Goal: Information Seeking & Learning: Learn about a topic

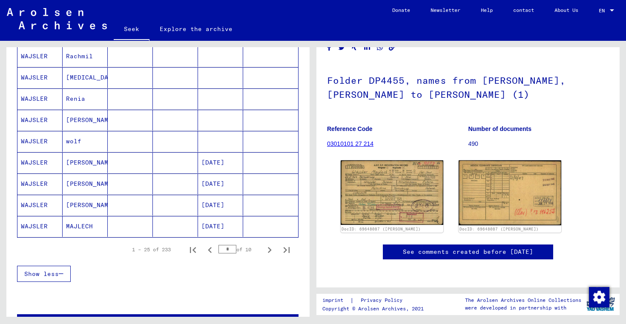
scroll to position [467, 0]
click at [210, 249] on icon "Previous page" at bounding box center [210, 250] width 12 height 12
type input "*"
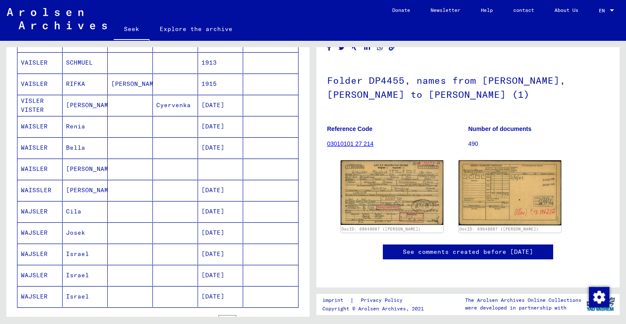
scroll to position [343, 0]
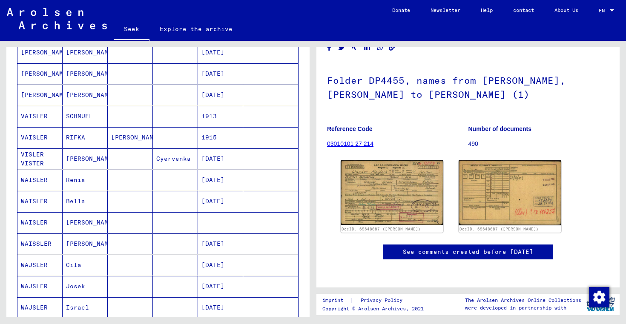
click at [34, 181] on font "WAISLER" at bounding box center [34, 180] width 27 height 8
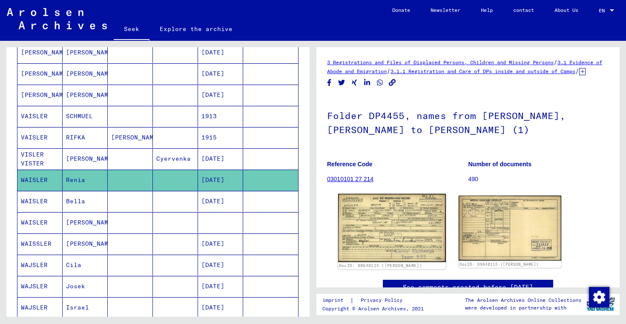
click at [375, 227] on img at bounding box center [392, 228] width 108 height 68
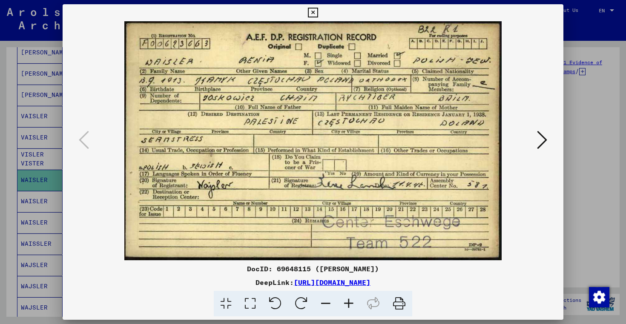
click at [541, 139] on icon at bounding box center [542, 140] width 10 height 20
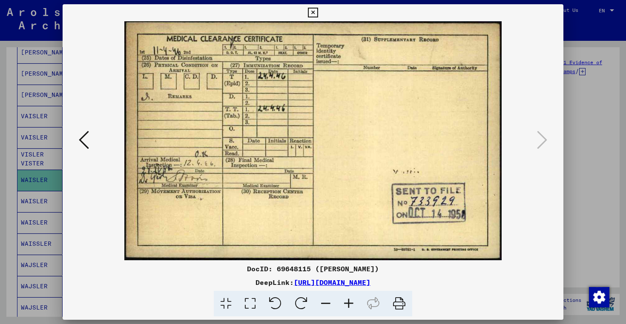
click at [84, 136] on icon at bounding box center [84, 140] width 10 height 20
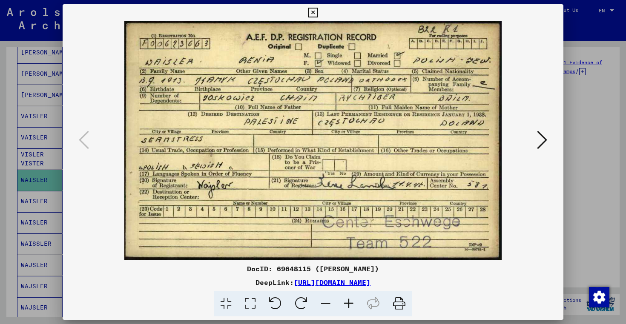
click at [313, 11] on icon at bounding box center [313, 13] width 10 height 10
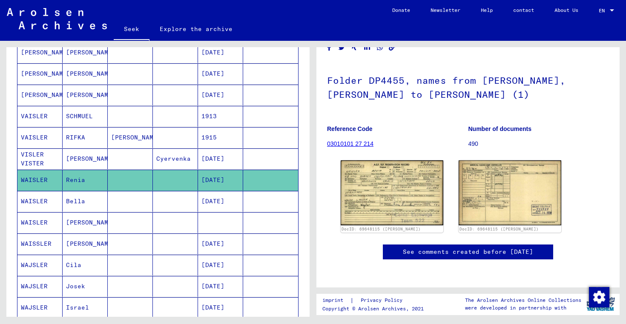
scroll to position [66, 0]
click at [354, 140] on font "03010101 27 214" at bounding box center [350, 143] width 46 height 7
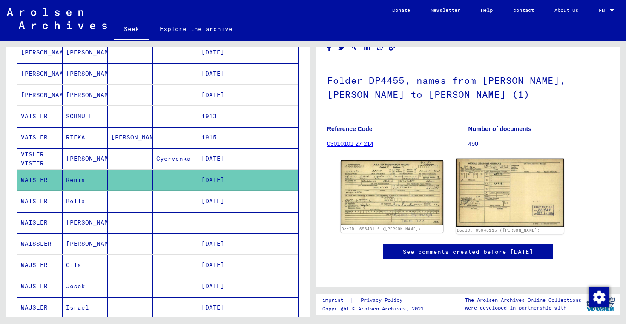
click at [493, 159] on img at bounding box center [510, 193] width 108 height 68
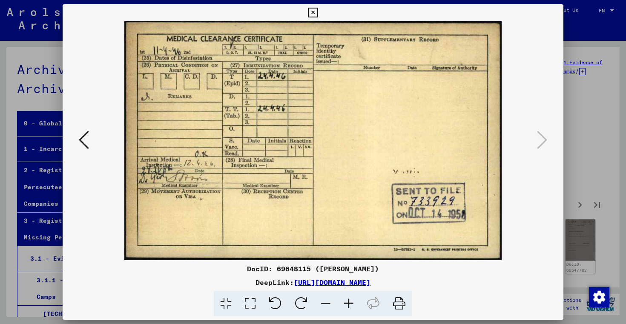
scroll to position [9774, 0]
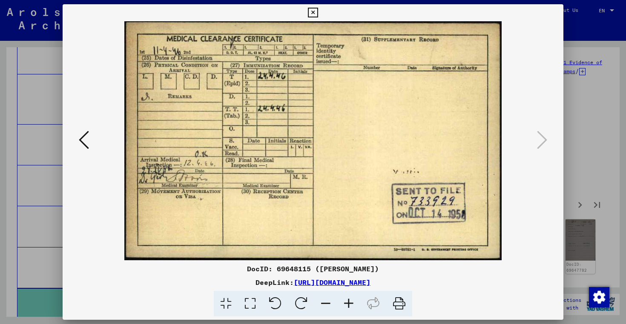
click at [313, 11] on icon at bounding box center [313, 13] width 10 height 10
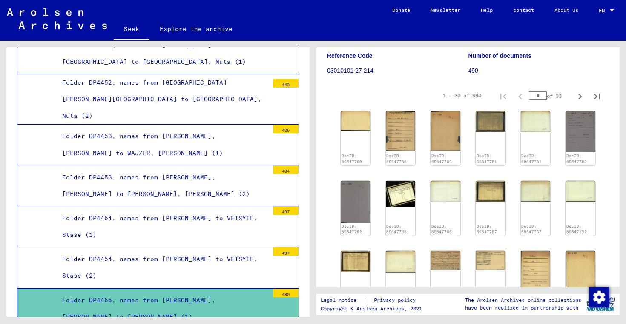
scroll to position [109, 0]
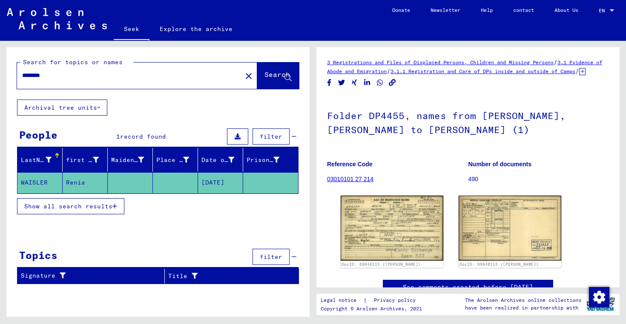
click at [104, 206] on font "Show all search results" at bounding box center [68, 207] width 88 height 8
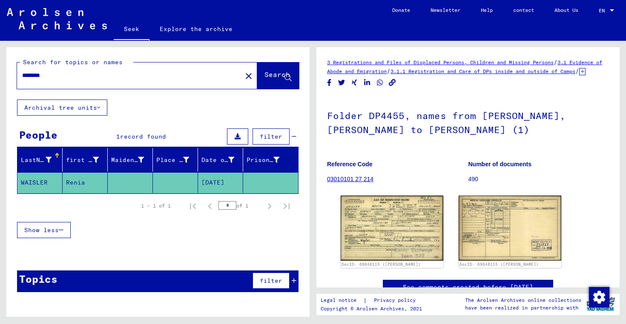
type input "*******"
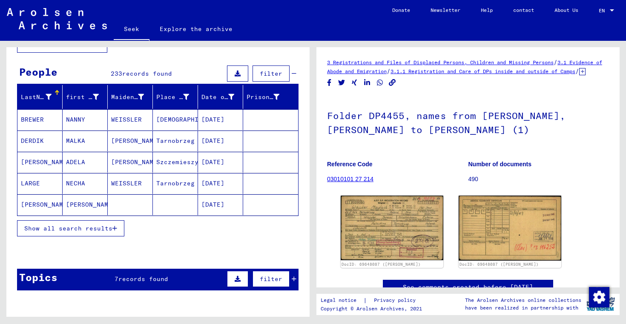
scroll to position [66, 0]
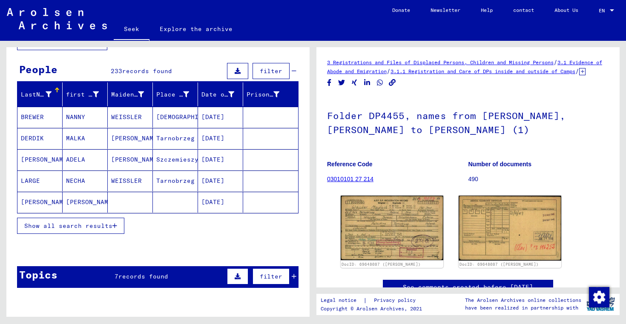
click at [81, 227] on font "Show all search results" at bounding box center [68, 226] width 88 height 8
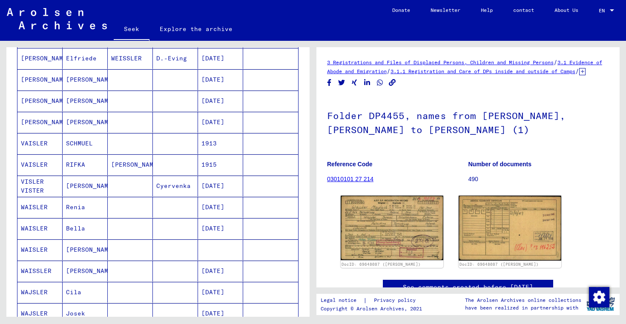
scroll to position [317, 0]
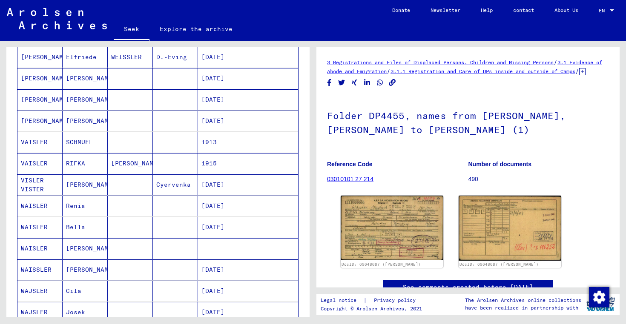
click at [37, 206] on font "WAISLER" at bounding box center [34, 206] width 27 height 8
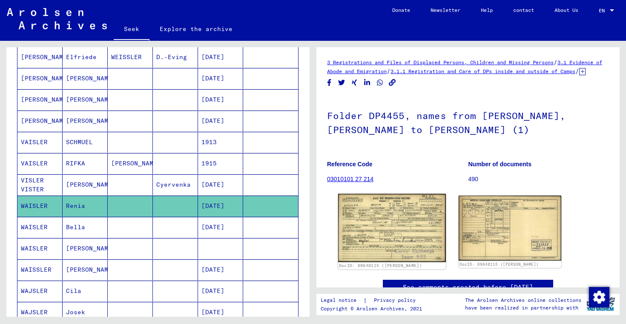
click at [390, 230] on img at bounding box center [392, 228] width 108 height 68
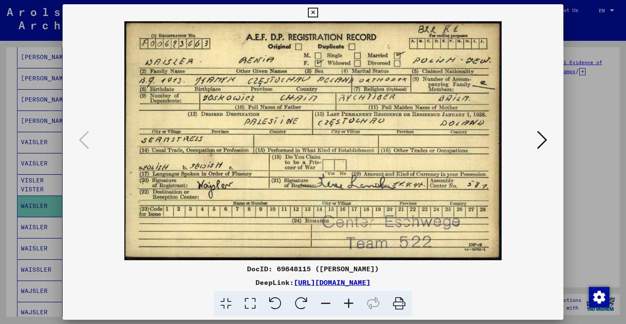
click at [542, 137] on icon at bounding box center [542, 140] width 10 height 20
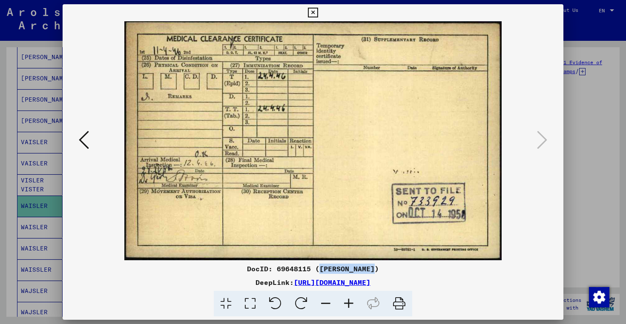
drag, startPoint x: 318, startPoint y: 270, endPoint x: 373, endPoint y: 269, distance: 54.9
click at [373, 269] on font "DocID: 69648115 (Renia WAISLER)" at bounding box center [313, 269] width 132 height 9
copy font "Renia WAISLER"
click at [314, 11] on icon at bounding box center [313, 13] width 10 height 10
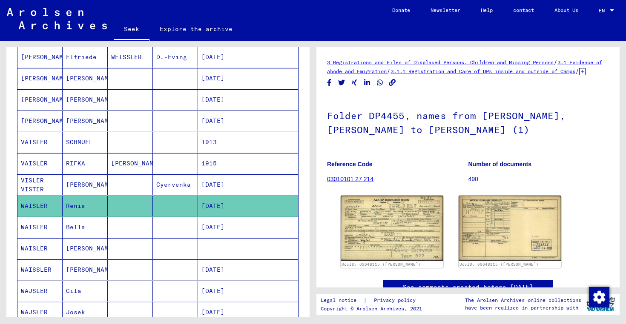
click at [31, 249] on font "WAISLER" at bounding box center [34, 249] width 27 height 8
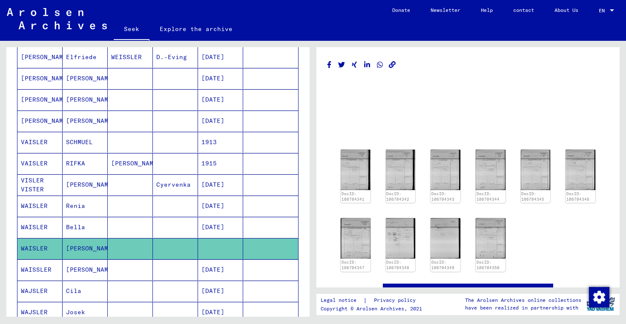
drag, startPoint x: 424, startPoint y: 286, endPoint x: 491, endPoint y: 280, distance: 66.6
click at [491, 280] on div "DocID: 106704341 DocID: 106704342 DocID: 106704343 DocID: 106704344 DocID: 1067…" at bounding box center [468, 187] width 282 height 258
click at [487, 241] on img at bounding box center [490, 238] width 31 height 43
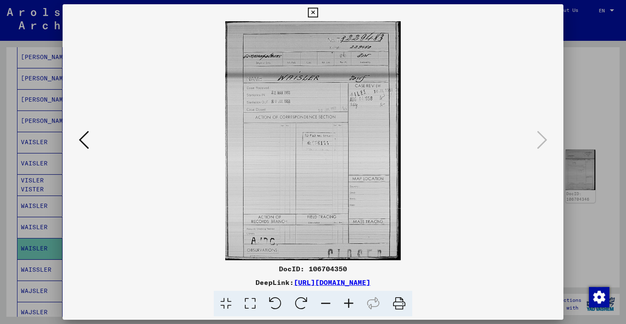
click at [80, 138] on icon at bounding box center [84, 140] width 10 height 20
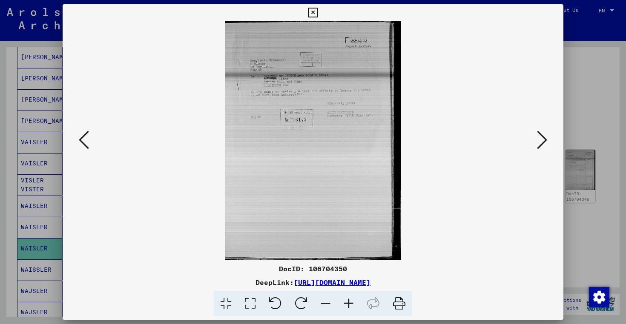
click at [83, 138] on icon at bounding box center [84, 140] width 10 height 20
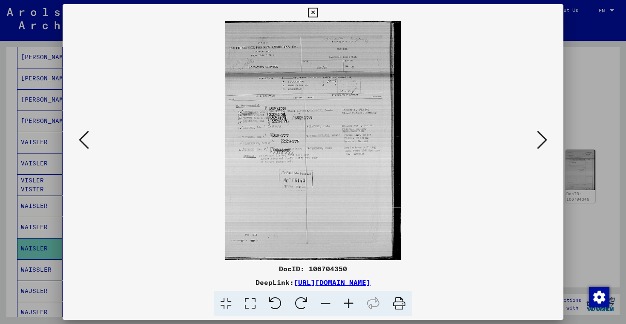
click at [83, 138] on icon at bounding box center [84, 140] width 10 height 20
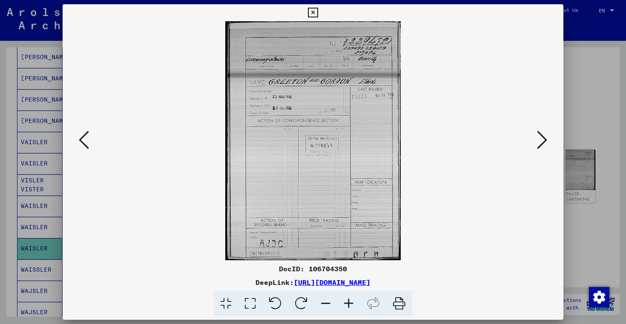
click at [83, 138] on icon at bounding box center [84, 140] width 10 height 20
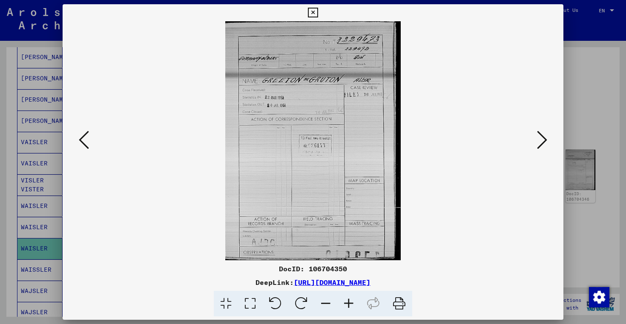
click at [83, 138] on icon at bounding box center [84, 140] width 10 height 20
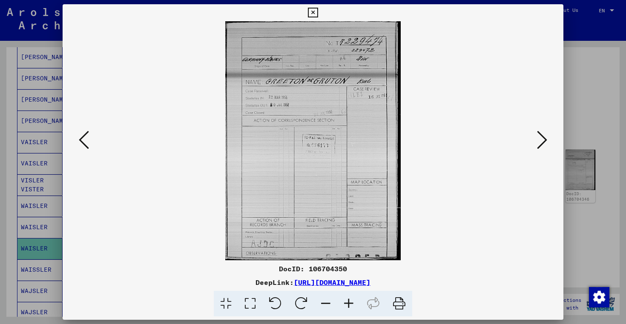
click at [83, 138] on icon at bounding box center [84, 140] width 10 height 20
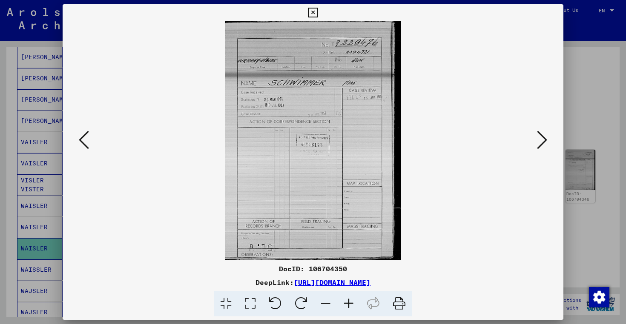
click at [83, 138] on icon at bounding box center [84, 140] width 10 height 20
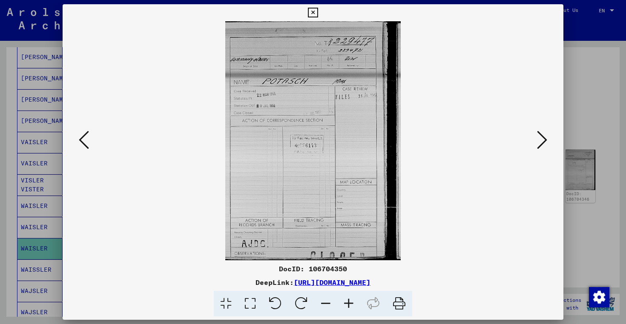
click at [83, 138] on icon at bounding box center [84, 140] width 10 height 20
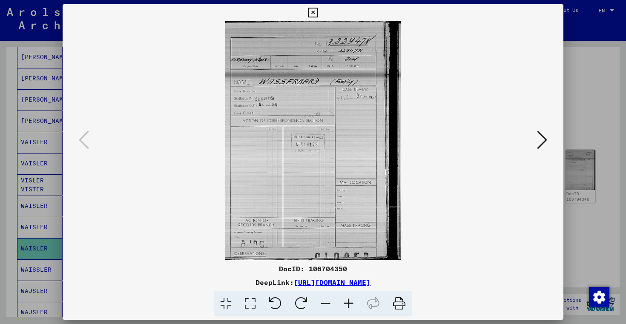
click at [542, 138] on icon at bounding box center [542, 140] width 10 height 20
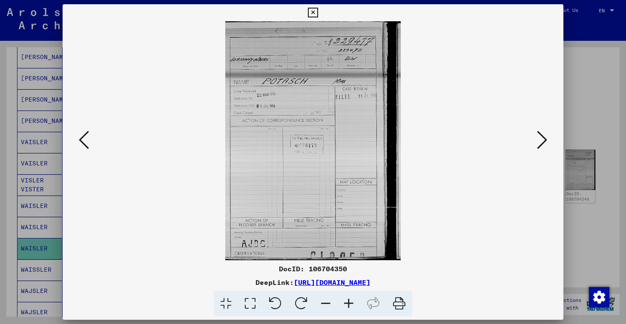
click at [542, 138] on icon at bounding box center [542, 140] width 10 height 20
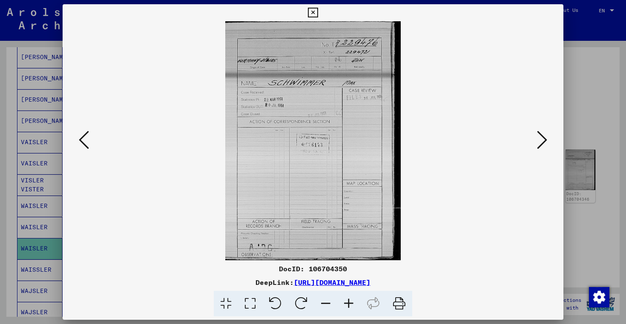
click at [542, 138] on icon at bounding box center [542, 140] width 10 height 20
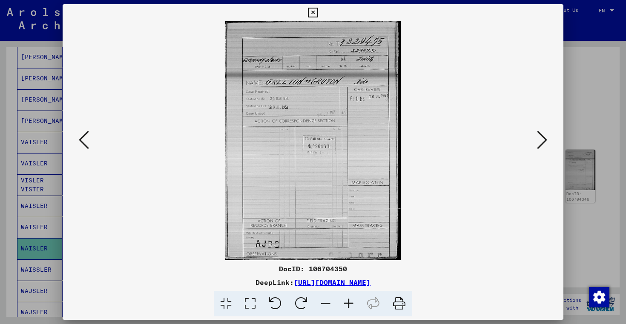
click at [542, 138] on icon at bounding box center [542, 140] width 10 height 20
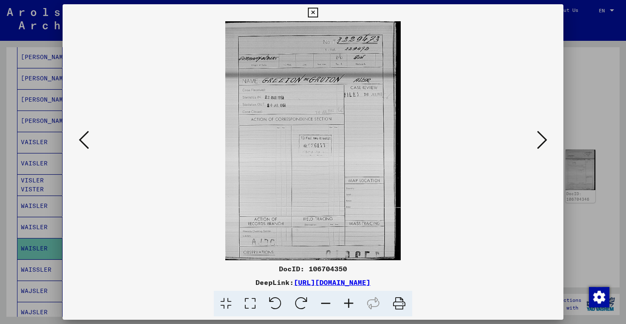
click at [542, 138] on icon at bounding box center [542, 140] width 10 height 20
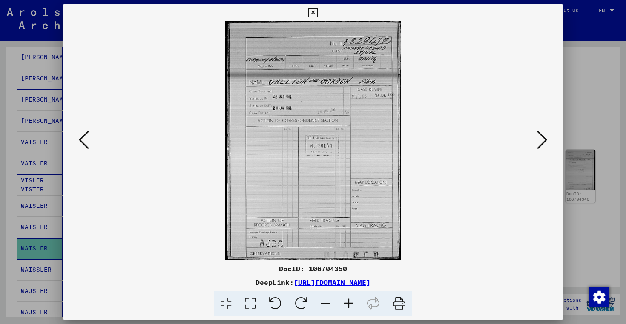
click at [542, 138] on icon at bounding box center [542, 140] width 10 height 20
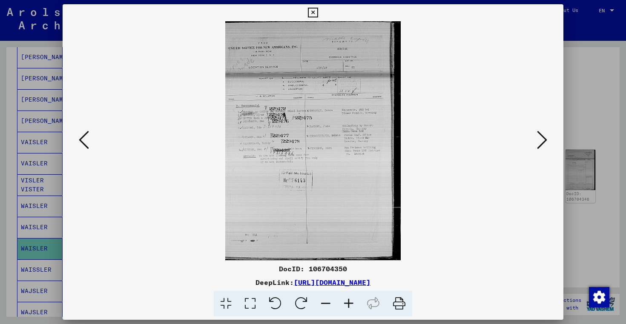
click at [541, 138] on icon at bounding box center [542, 140] width 10 height 20
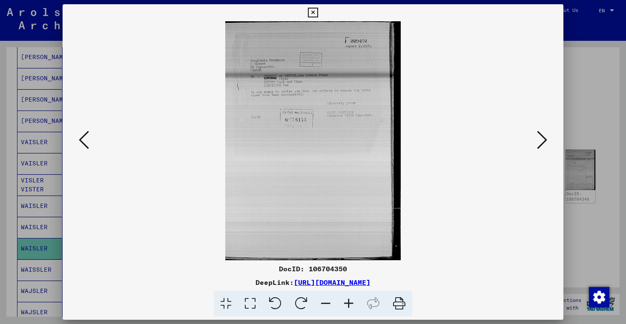
click at [541, 140] on icon at bounding box center [542, 140] width 10 height 20
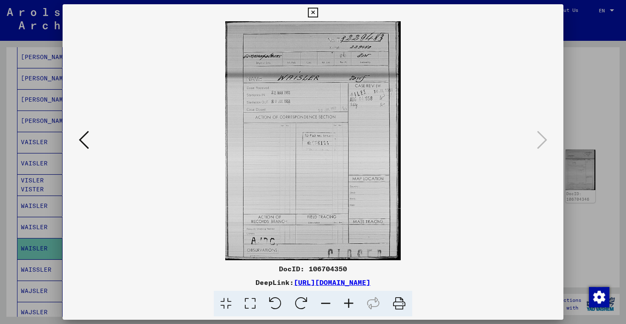
click at [313, 11] on icon at bounding box center [313, 13] width 10 height 10
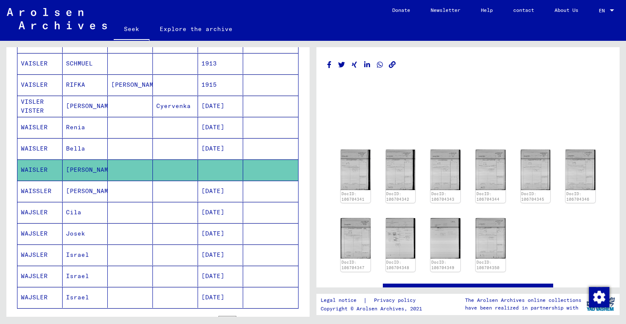
scroll to position [399, 0]
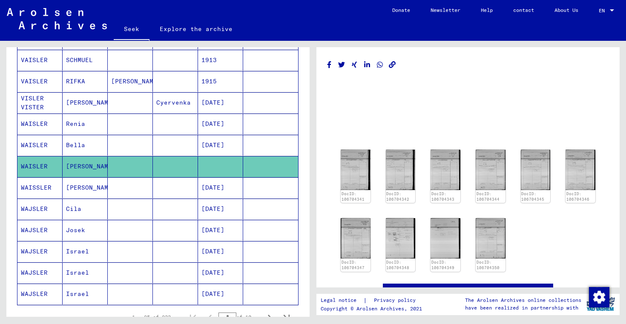
click at [43, 187] on font "WAISSLER" at bounding box center [36, 188] width 31 height 8
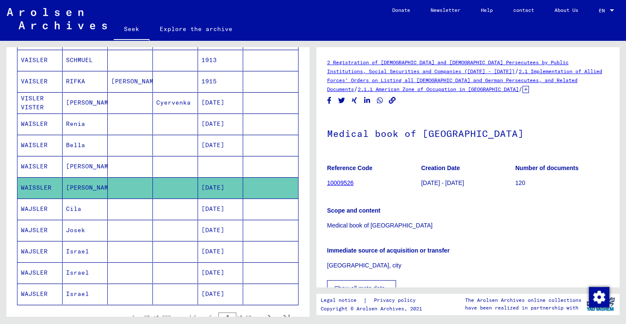
scroll to position [9, 0]
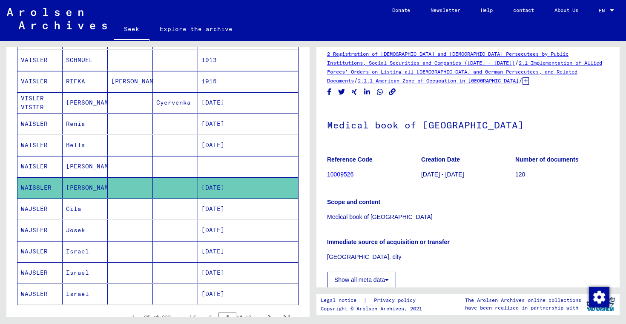
drag, startPoint x: 393, startPoint y: 217, endPoint x: 424, endPoint y: 218, distance: 31.1
click at [424, 218] on p "Medical book of hospital Lauchheim" at bounding box center [468, 217] width 282 height 9
copy font "Lauchheim"
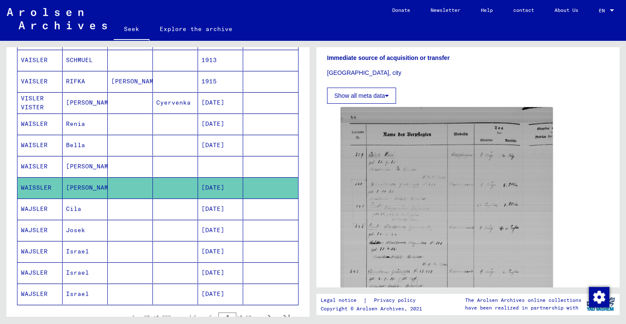
scroll to position [195, 0]
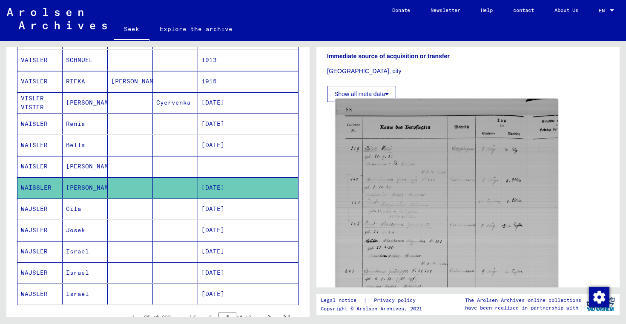
click at [424, 195] on img at bounding box center [446, 238] width 223 height 278
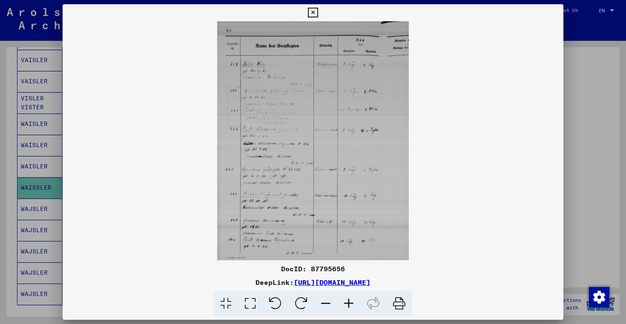
click at [310, 13] on icon at bounding box center [313, 13] width 10 height 10
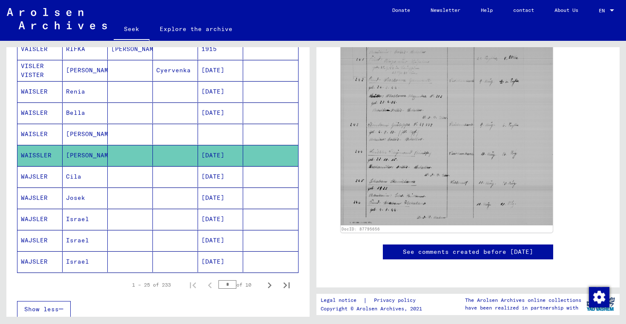
scroll to position [433, 0]
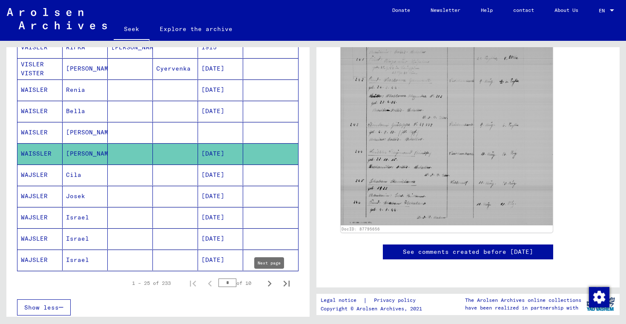
click at [269, 282] on icon "Next page" at bounding box center [270, 284] width 4 height 6
type input "*"
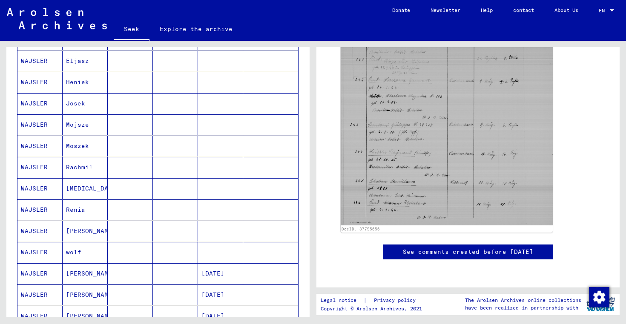
scroll to position [356, 0]
click at [79, 208] on font "Renia" at bounding box center [75, 210] width 19 height 8
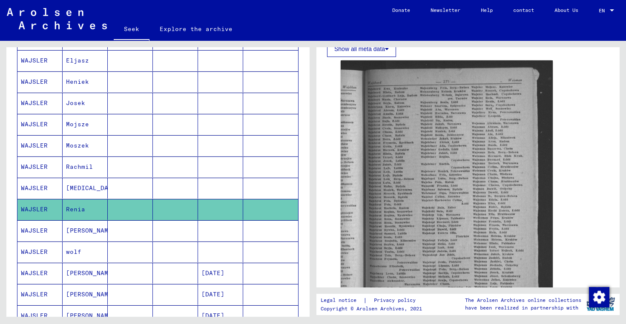
scroll to position [255, 0]
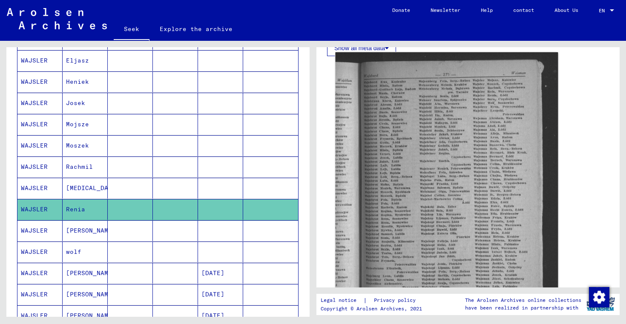
click at [417, 186] on img at bounding box center [446, 202] width 223 height 300
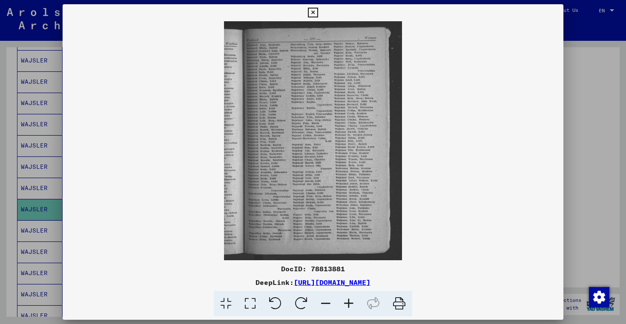
click at [311, 12] on icon at bounding box center [313, 13] width 10 height 10
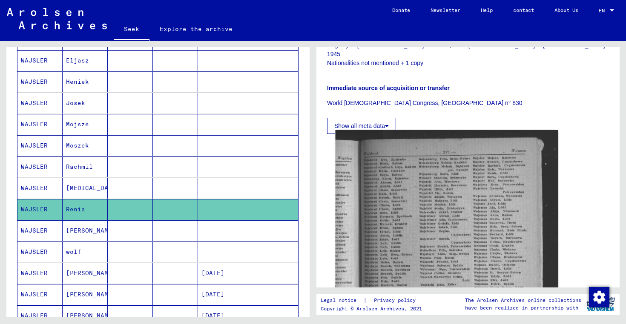
scroll to position [175, 0]
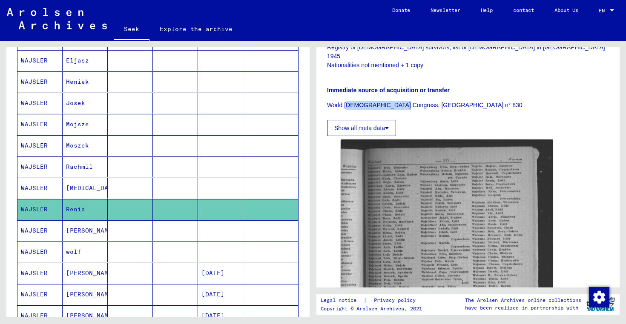
drag, startPoint x: 347, startPoint y: 105, endPoint x: 398, endPoint y: 104, distance: 51.1
click at [398, 104] on font "World Jewish Congress, London London n° 830" at bounding box center [424, 105] width 195 height 7
click at [398, 103] on font "World Jewish Congress, London London n° 830" at bounding box center [424, 105] width 195 height 7
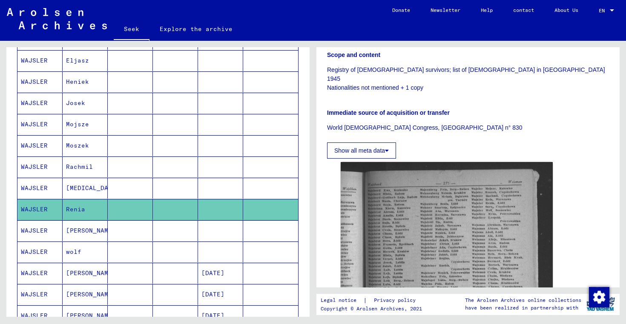
scroll to position [150, 0]
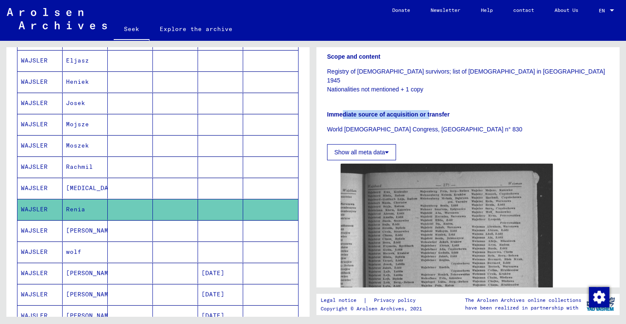
drag, startPoint x: 343, startPoint y: 115, endPoint x: 430, endPoint y: 114, distance: 86.9
click at [430, 114] on font "Immediate source of acquisition or transfer" at bounding box center [388, 114] width 123 height 7
click at [430, 113] on font "Immediate source of acquisition or transfer" at bounding box center [388, 114] width 123 height 7
drag, startPoint x: 376, startPoint y: 79, endPoint x: 410, endPoint y: 79, distance: 34.1
click at [410, 79] on font "Registry of Jewish survivors; list of Jews in Poland 1945" at bounding box center [466, 76] width 278 height 16
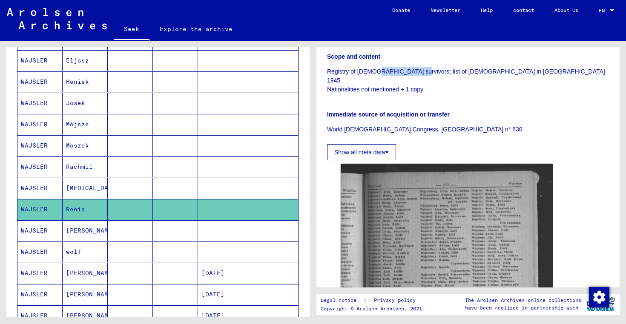
click at [410, 79] on font "Registry of Jewish survivors; list of Jews in Poland 1945" at bounding box center [466, 76] width 278 height 16
click at [72, 229] on font "Sarah" at bounding box center [91, 231] width 50 height 8
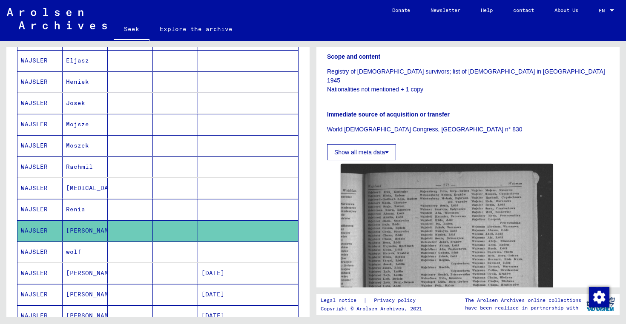
click at [75, 189] on font "[MEDICAL_DATA]" at bounding box center [93, 188] width 54 height 8
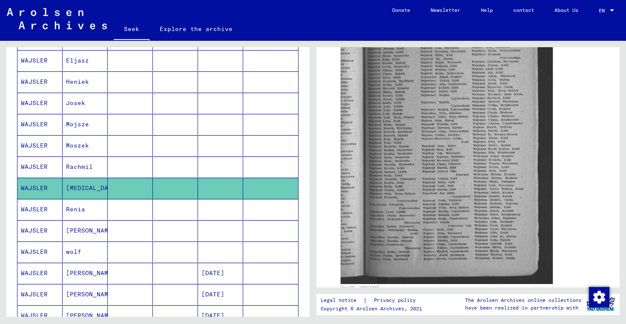
scroll to position [334, 0]
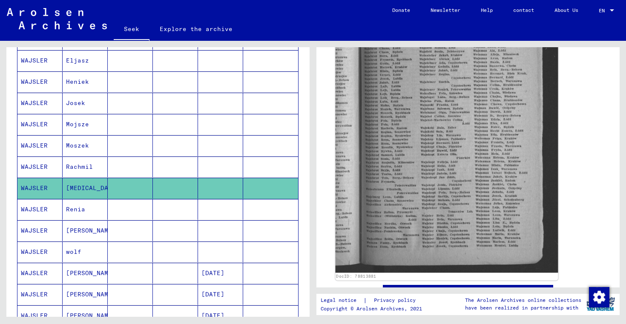
click at [405, 148] on img at bounding box center [446, 123] width 223 height 300
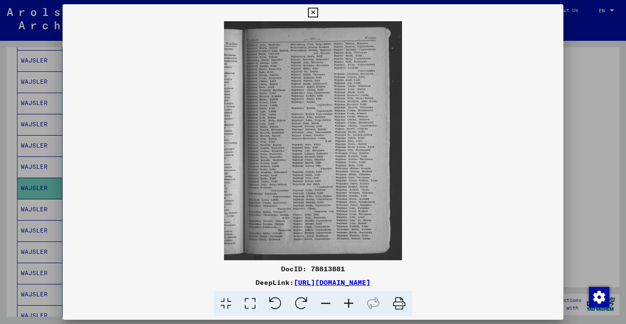
click at [288, 115] on img at bounding box center [313, 140] width 501 height 239
click at [348, 303] on icon at bounding box center [348, 304] width 23 height 26
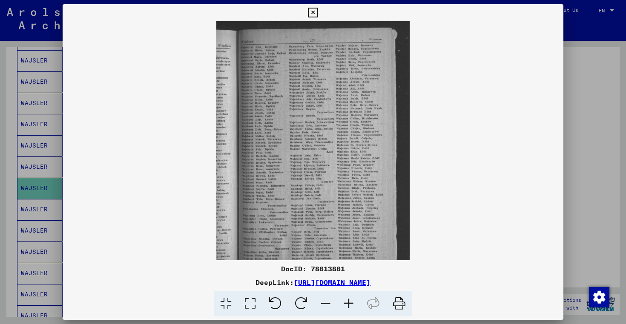
click at [348, 303] on icon at bounding box center [348, 304] width 23 height 26
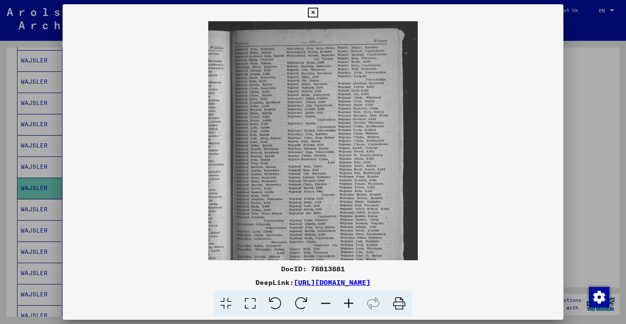
click at [348, 303] on icon at bounding box center [348, 304] width 23 height 26
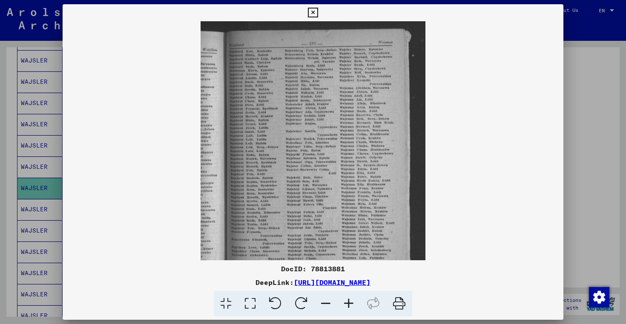
click at [348, 303] on icon at bounding box center [348, 304] width 23 height 26
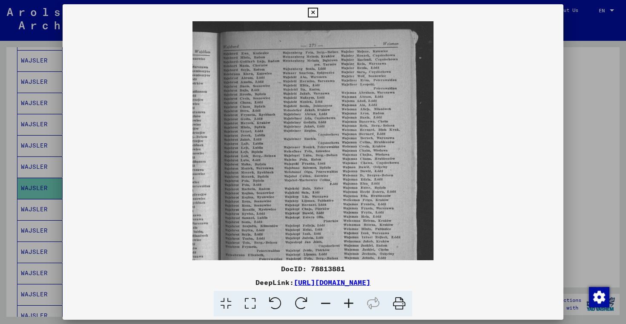
click at [348, 303] on icon at bounding box center [348, 304] width 23 height 26
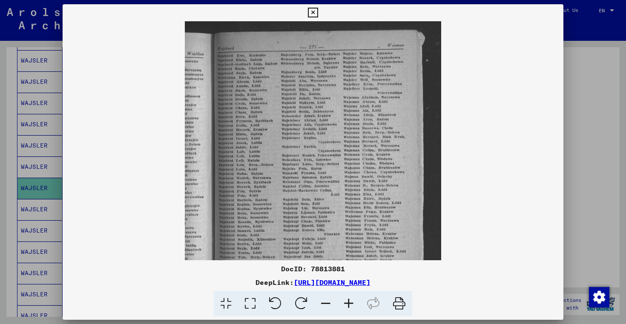
click at [348, 303] on icon at bounding box center [348, 304] width 23 height 26
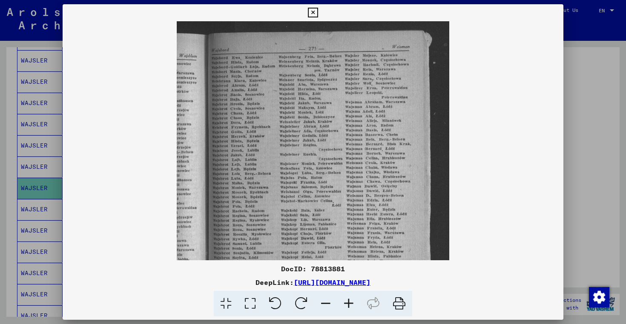
click at [348, 303] on icon at bounding box center [348, 304] width 23 height 26
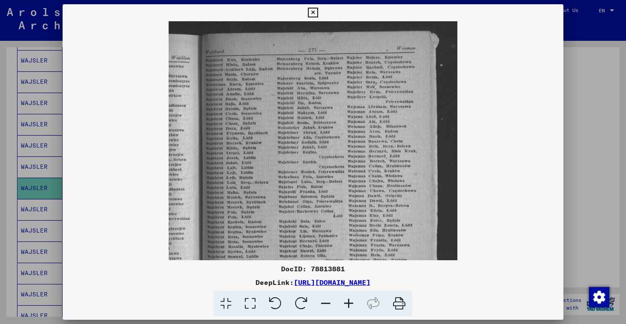
click at [349, 303] on icon at bounding box center [348, 304] width 23 height 26
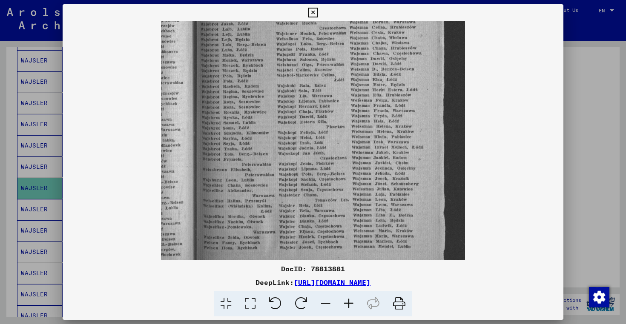
scroll to position [170, 0]
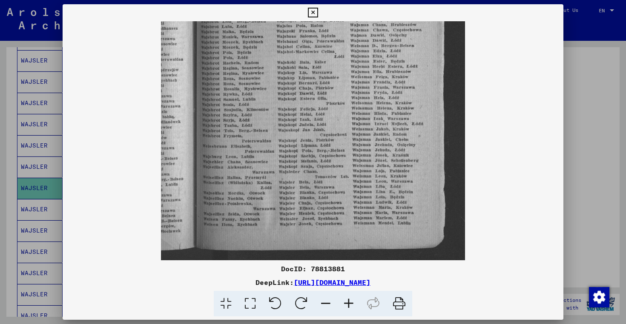
drag, startPoint x: 332, startPoint y: 203, endPoint x: 330, endPoint y: 23, distance: 180.1
click at [330, 23] on img at bounding box center [313, 56] width 304 height 410
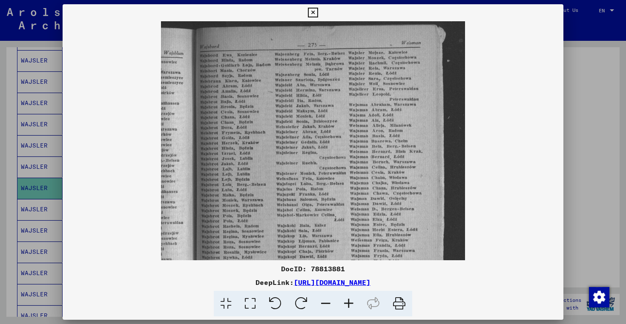
scroll to position [6, 0]
drag, startPoint x: 340, startPoint y: 113, endPoint x: 310, endPoint y: 277, distance: 166.6
click at [310, 277] on div "DocID: 78813881 DeepLink: https://collections.arolsen-archives.org/en/document/…" at bounding box center [313, 160] width 501 height 313
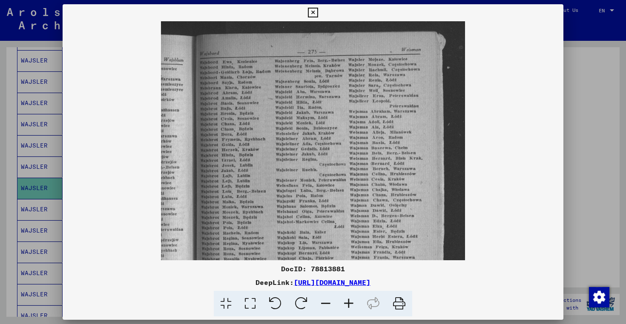
drag, startPoint x: 328, startPoint y: 206, endPoint x: 327, endPoint y: 226, distance: 19.6
click at [327, 226] on img at bounding box center [313, 226] width 304 height 410
click at [347, 304] on icon at bounding box center [348, 304] width 23 height 26
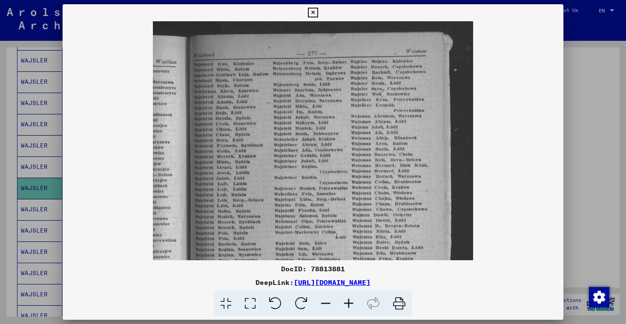
click at [347, 304] on icon at bounding box center [348, 304] width 23 height 26
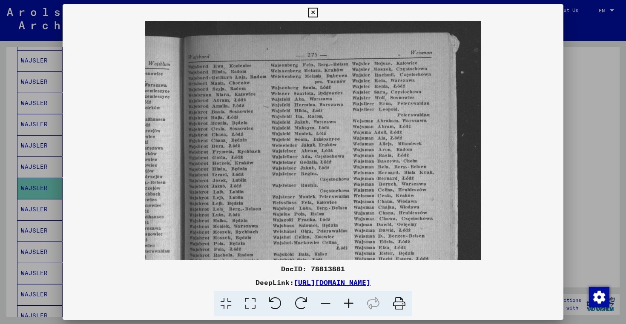
click at [347, 304] on icon at bounding box center [348, 304] width 23 height 26
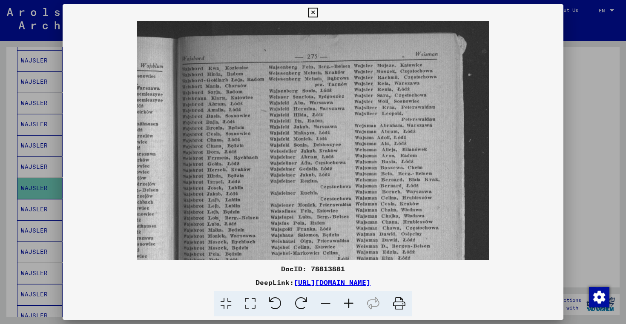
click at [347, 304] on icon at bounding box center [348, 304] width 23 height 26
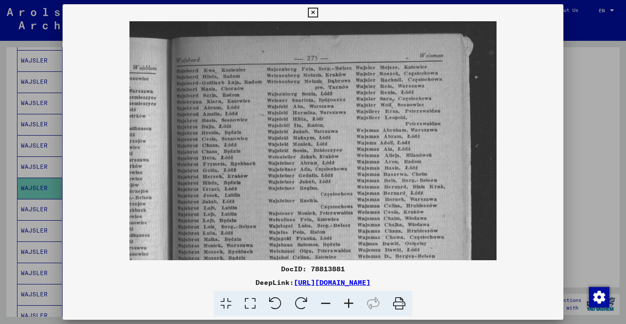
click at [347, 304] on icon at bounding box center [348, 304] width 23 height 26
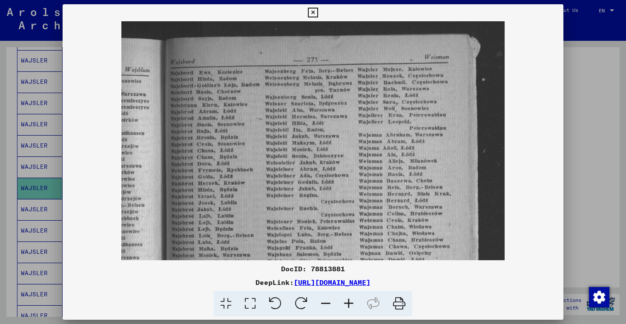
click at [347, 304] on icon at bounding box center [348, 304] width 23 height 26
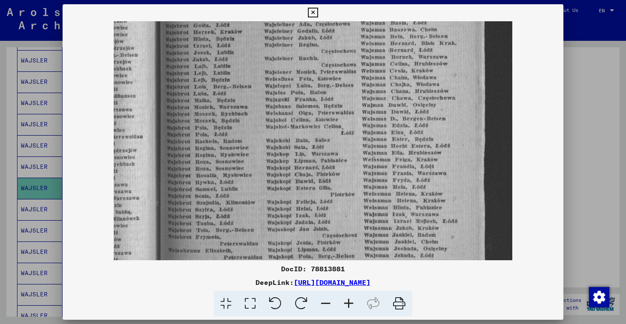
scroll to position [158, 0]
drag, startPoint x: 320, startPoint y: 213, endPoint x: 353, endPoint y: 55, distance: 161.7
click at [353, 55] on img at bounding box center [313, 131] width 399 height 537
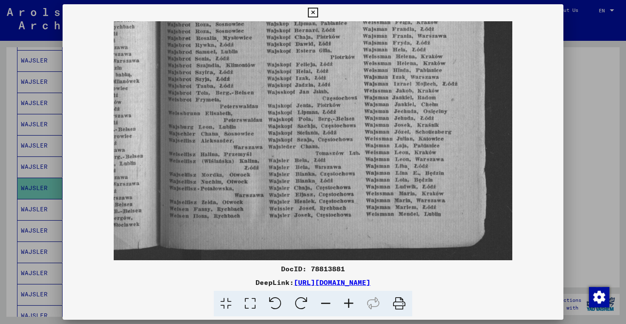
scroll to position [298, 0]
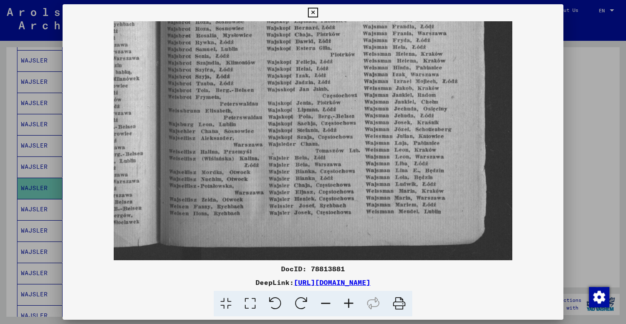
drag, startPoint x: 331, startPoint y: 193, endPoint x: 328, endPoint y: 34, distance: 159.7
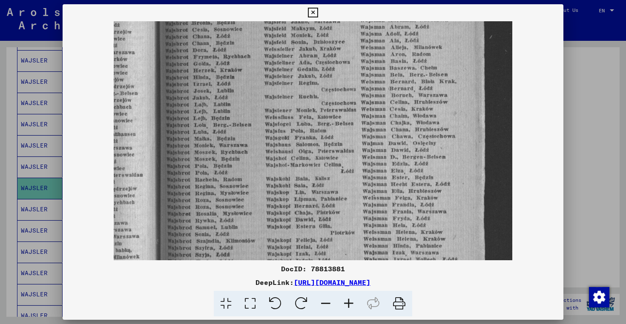
drag, startPoint x: 287, startPoint y: 125, endPoint x: 244, endPoint y: 304, distance: 183.7
click at [244, 304] on div "DocID: 78813881 DeepLink: https://collections.arolsen-archives.org/en/document/…" at bounding box center [313, 160] width 501 height 313
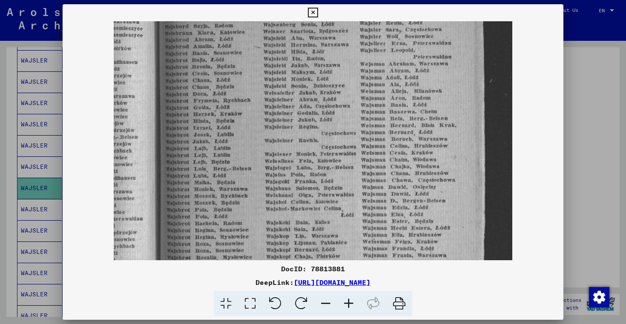
scroll to position [66, 0]
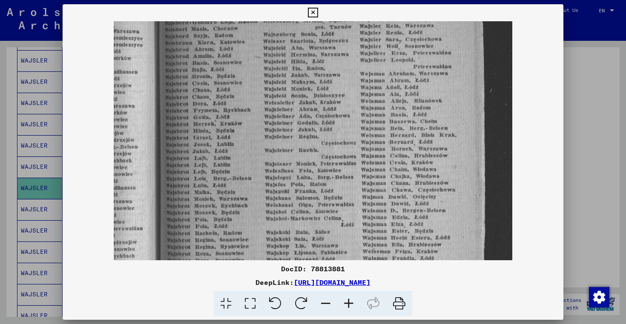
drag, startPoint x: 292, startPoint y: 218, endPoint x: 291, endPoint y: 271, distance: 53.2
click at [291, 271] on div "DocID: 78813881 DeepLink: https://collections.arolsen-archives.org/en/document/…" at bounding box center [313, 160] width 501 height 313
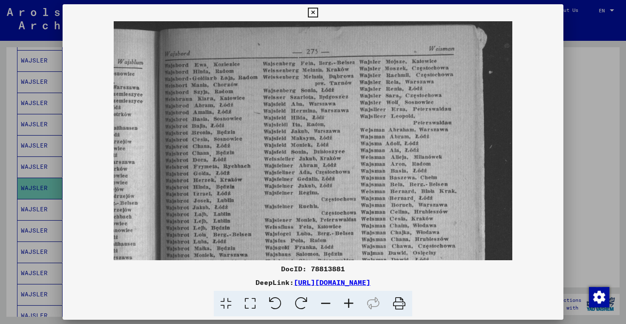
scroll to position [8, 0]
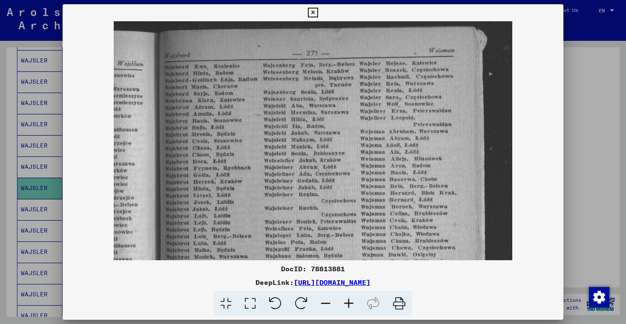
drag, startPoint x: 327, startPoint y: 147, endPoint x: 324, endPoint y: 205, distance: 58.0
click at [324, 205] on img at bounding box center [313, 281] width 399 height 537
click at [313, 11] on icon at bounding box center [313, 13] width 10 height 10
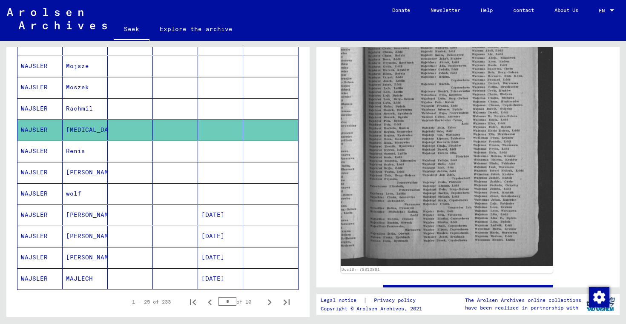
scroll to position [417, 0]
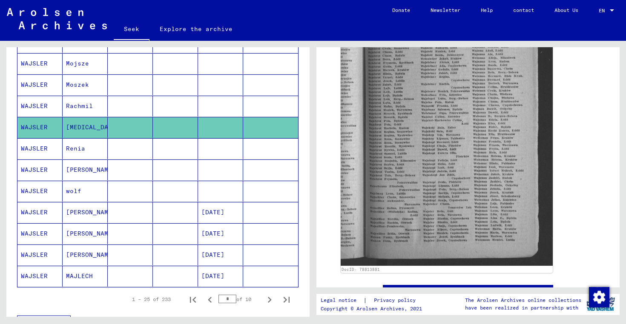
click at [75, 191] on font "wolf" at bounding box center [73, 191] width 15 height 8
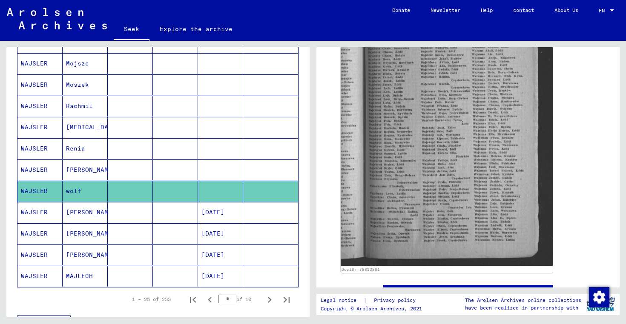
click at [75, 212] on font "[PERSON_NAME]" at bounding box center [91, 213] width 50 height 8
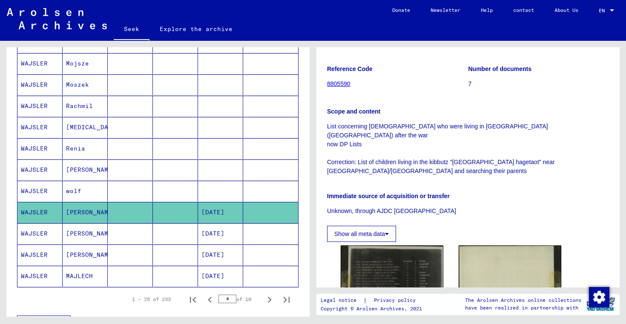
scroll to position [161, 0]
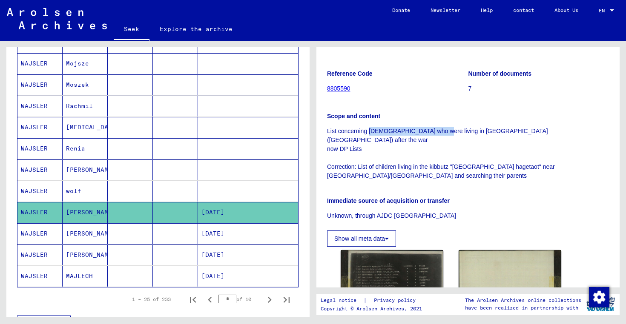
drag, startPoint x: 369, startPoint y: 112, endPoint x: 434, endPoint y: 112, distance: 65.1
click at [434, 128] on font "List concerning Jews who were living in Landsberg (Bavaria) after the war" at bounding box center [437, 136] width 221 height 16
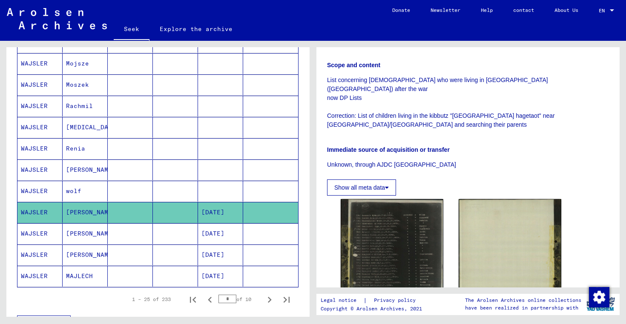
scroll to position [221, 0]
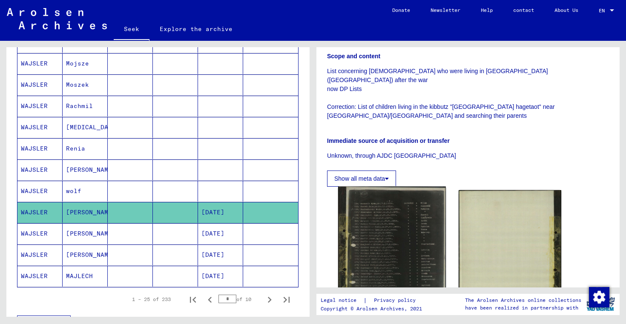
click at [399, 202] on img at bounding box center [392, 259] width 108 height 145
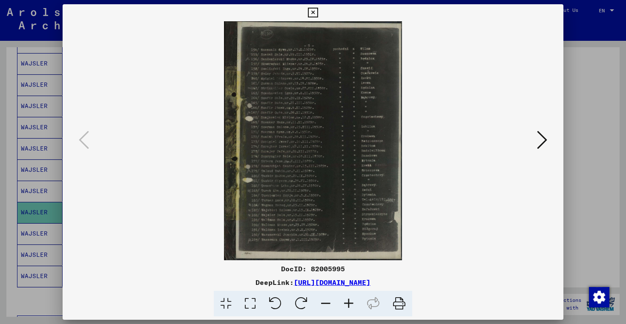
click at [349, 303] on icon at bounding box center [348, 304] width 23 height 26
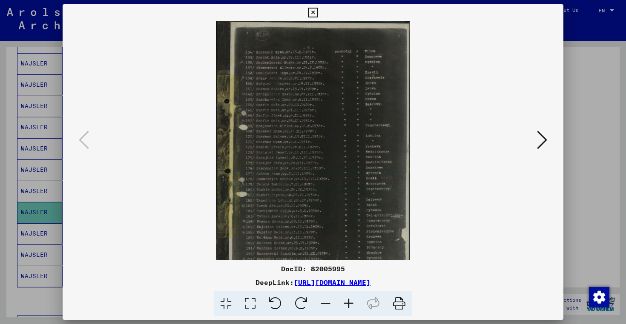
click at [349, 303] on icon at bounding box center [348, 304] width 23 height 26
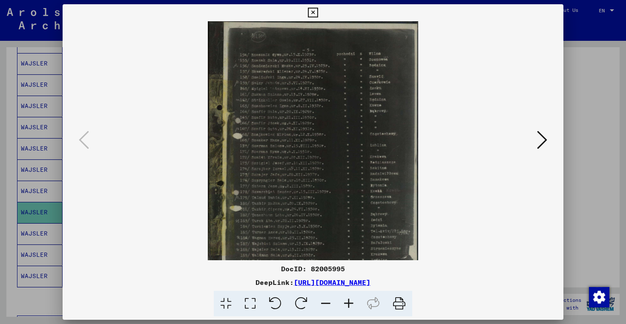
click at [349, 303] on icon at bounding box center [348, 304] width 23 height 26
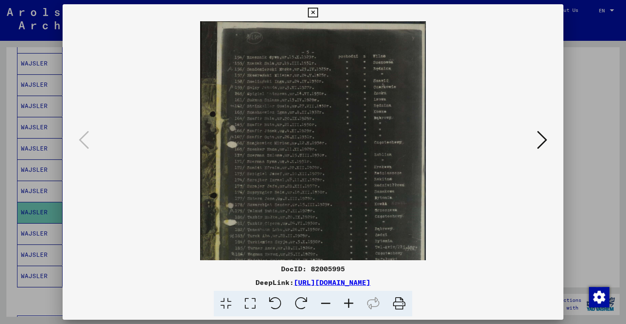
click at [349, 303] on icon at bounding box center [348, 304] width 23 height 26
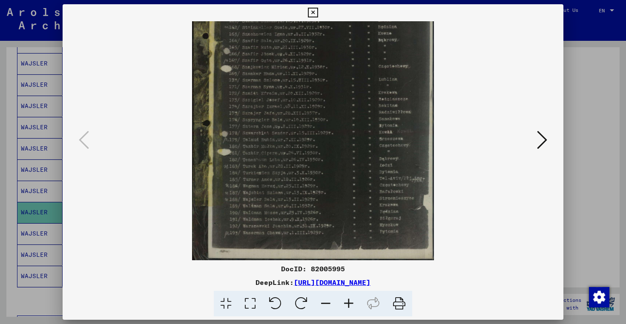
scroll to position [85, 0]
drag, startPoint x: 331, startPoint y: 227, endPoint x: 327, endPoint y: 136, distance: 91.2
click at [327, 136] on img at bounding box center [313, 98] width 242 height 324
click at [313, 9] on icon at bounding box center [313, 13] width 10 height 10
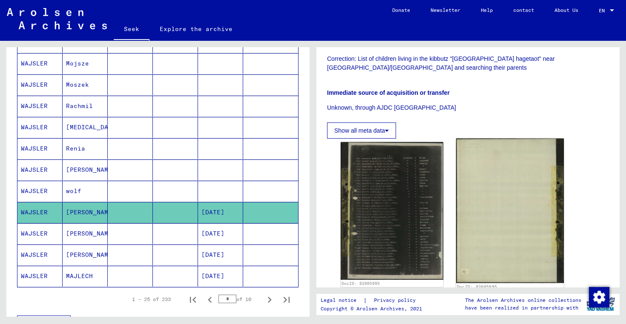
scroll to position [268, 0]
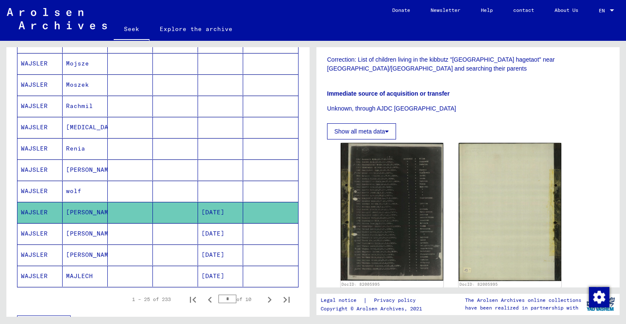
click at [72, 234] on font "[PERSON_NAME]" at bounding box center [91, 234] width 50 height 8
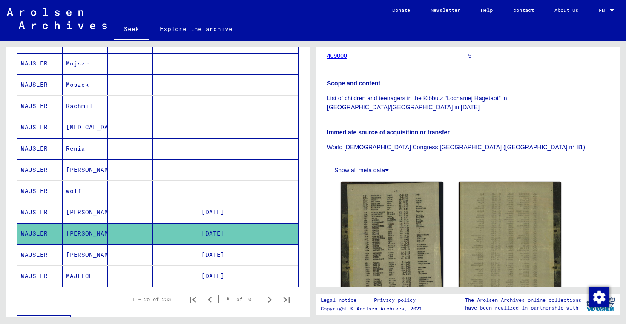
scroll to position [106, 0]
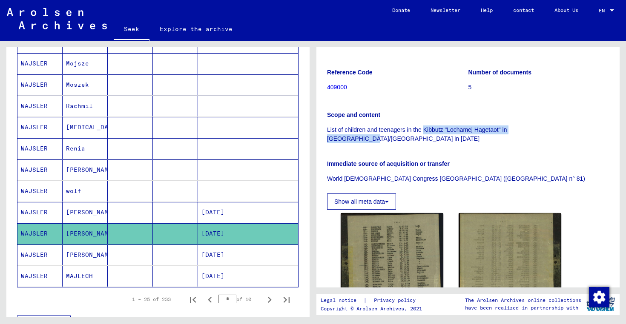
drag, startPoint x: 423, startPoint y: 138, endPoint x: 551, endPoint y: 138, distance: 128.2
click at [507, 138] on font "List of children and teenagers in the Kibbutz "Lochamej Hagetaot" in Landsberg/…" at bounding box center [417, 134] width 180 height 16
copy font "Kibbutz "Lochamej Hagetaot" in Landsberg/Lech"
click at [428, 113] on div "Scope and content List of children and teenagers in the Kibbutz "Lochamej Haget…" at bounding box center [468, 121] width 282 height 43
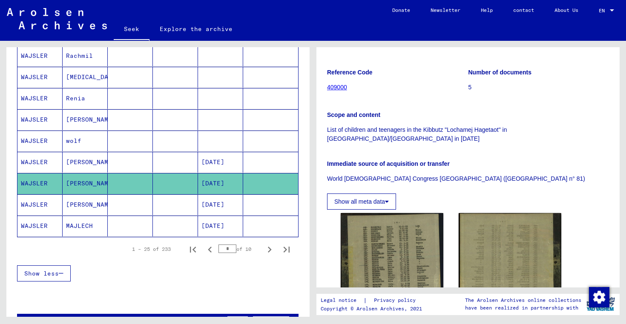
scroll to position [468, 0]
click at [270, 248] on icon "Next page" at bounding box center [270, 250] width 12 height 12
type input "*"
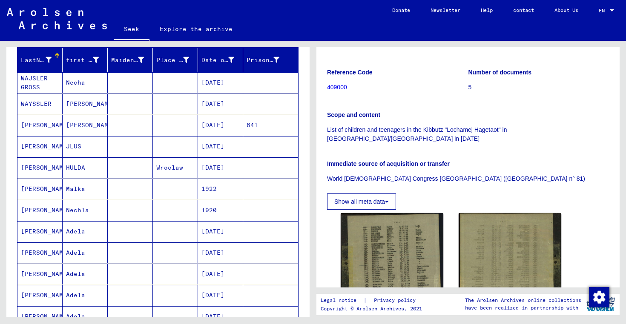
scroll to position [93, 0]
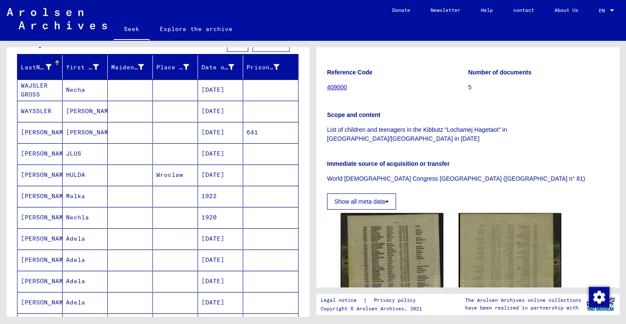
click at [78, 89] on font "Necha" at bounding box center [75, 90] width 19 height 8
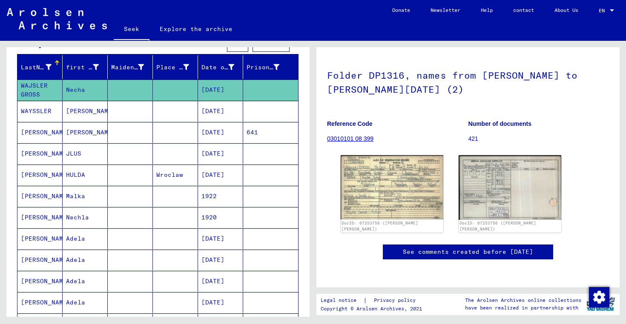
scroll to position [52, 0]
click at [376, 178] on img at bounding box center [392, 188] width 108 height 68
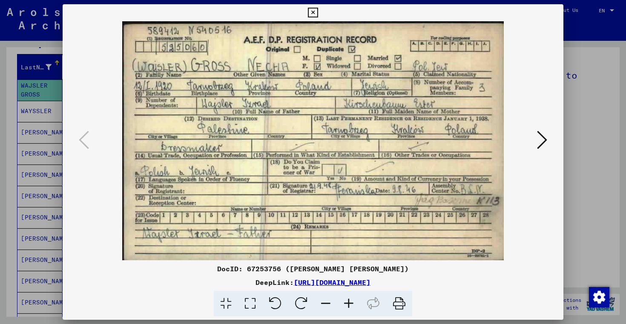
click at [541, 145] on icon at bounding box center [542, 140] width 10 height 20
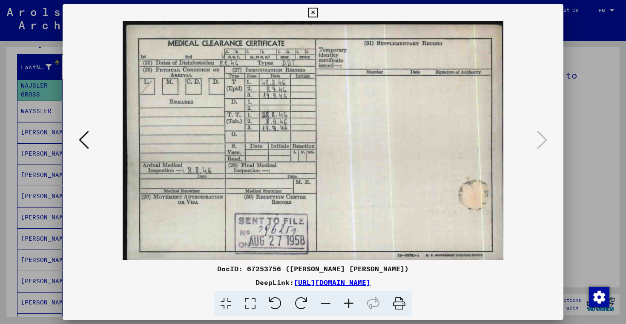
click at [313, 12] on icon at bounding box center [313, 13] width 10 height 10
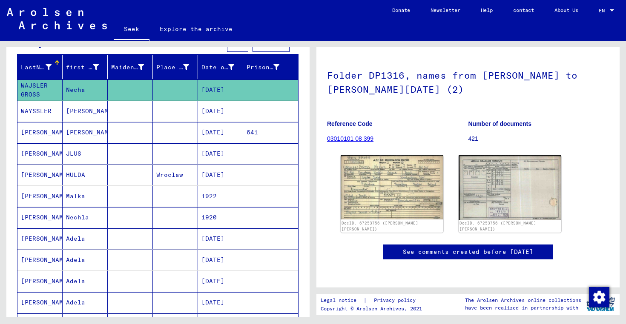
click at [80, 110] on font "[PERSON_NAME]" at bounding box center [91, 111] width 50 height 8
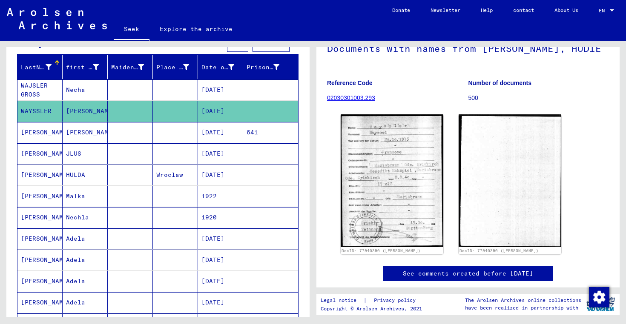
scroll to position [89, 0]
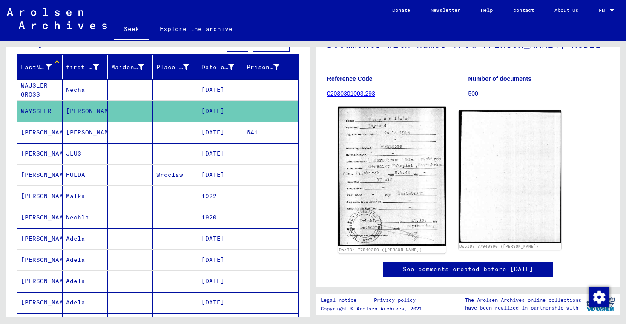
click at [380, 161] on img at bounding box center [392, 177] width 108 height 140
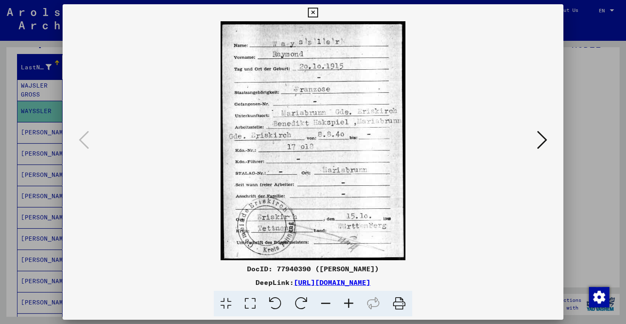
click at [543, 138] on icon at bounding box center [542, 140] width 10 height 20
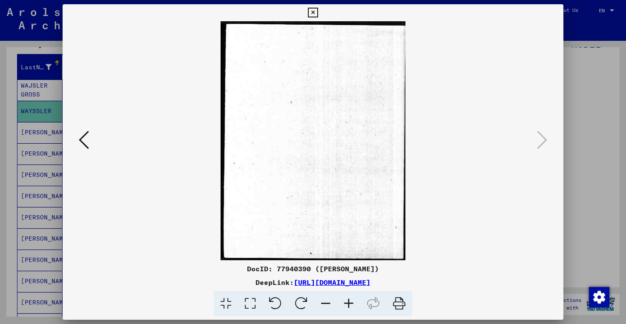
click at [313, 13] on icon at bounding box center [313, 13] width 10 height 10
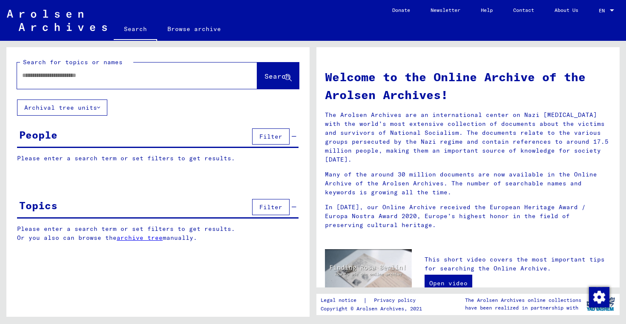
click at [64, 75] on input "text" at bounding box center [126, 75] width 209 height 9
paste input "*******"
type input "*******"
click at [266, 76] on span "Search" at bounding box center [277, 76] width 26 height 9
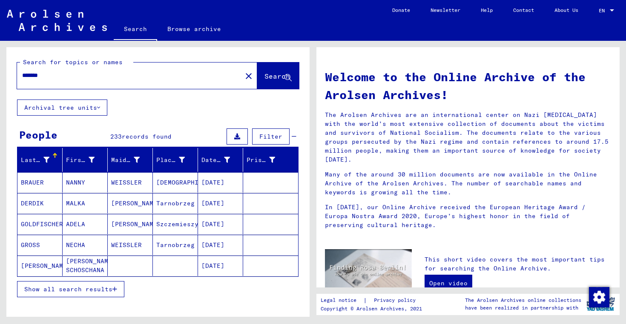
click at [272, 136] on span "Filter" at bounding box center [270, 137] width 23 height 8
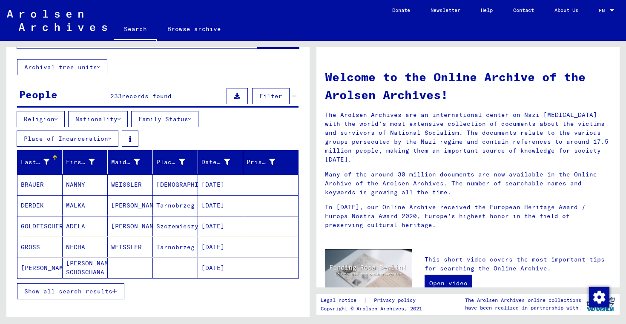
scroll to position [48, 0]
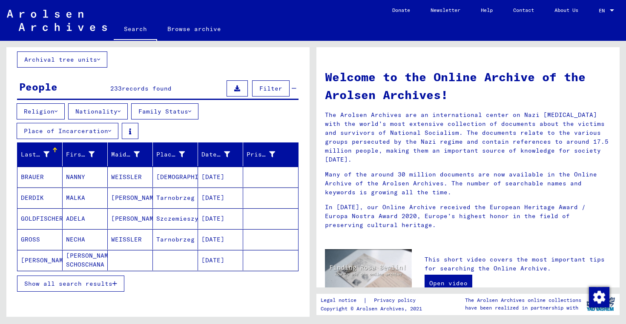
click at [153, 112] on button "Family Status" at bounding box center [164, 111] width 67 height 16
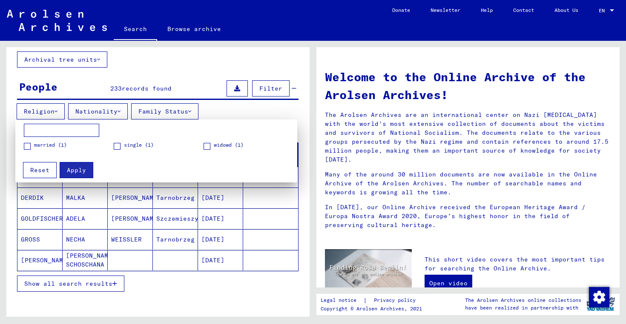
click at [184, 77] on div at bounding box center [313, 162] width 626 height 324
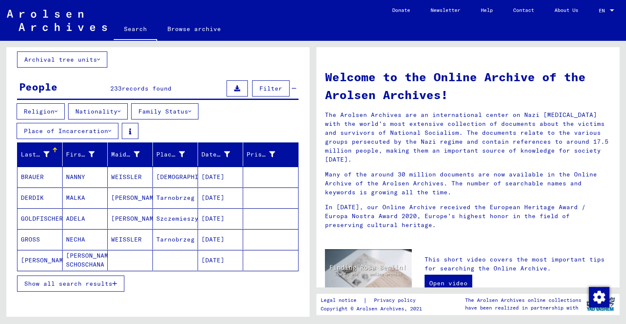
click at [109, 131] on icon at bounding box center [109, 131] width 3 height 6
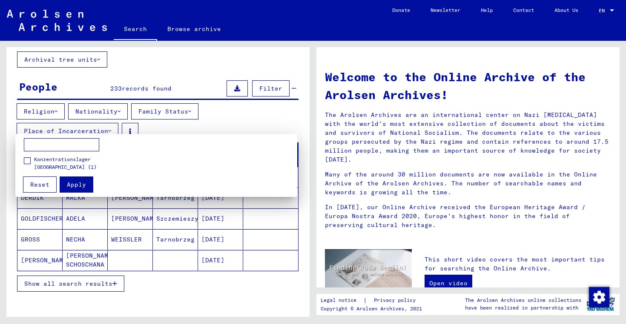
click at [163, 69] on div at bounding box center [313, 162] width 626 height 324
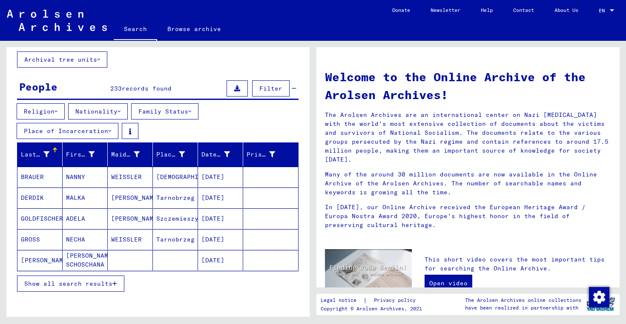
click at [92, 59] on button "Archival tree units" at bounding box center [62, 60] width 90 height 16
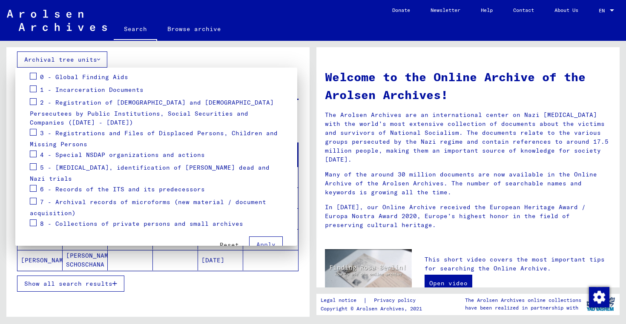
scroll to position [106, 0]
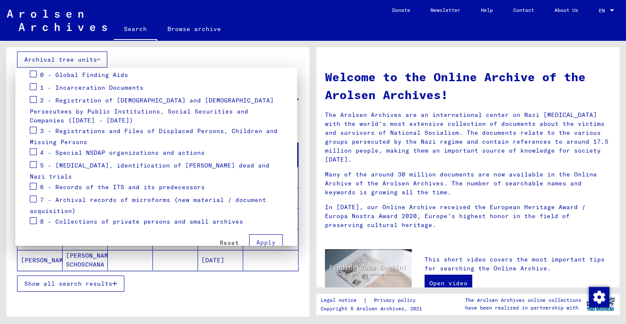
click at [34, 127] on span at bounding box center [33, 130] width 7 height 7
click at [259, 239] on span "Apply" at bounding box center [265, 243] width 19 height 8
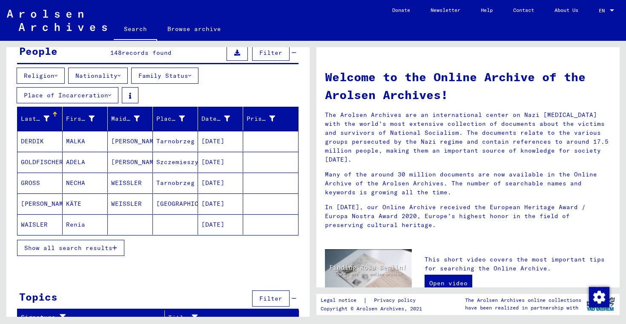
scroll to position [86, 0]
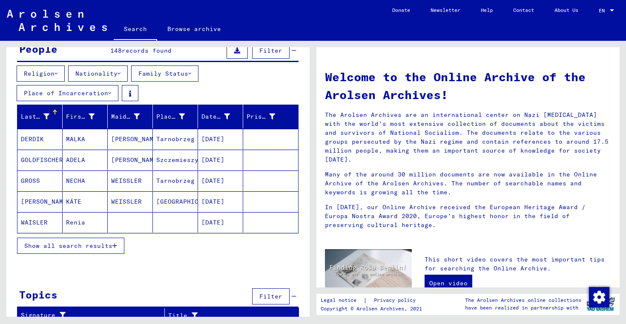
click at [98, 244] on span "Show all search results" at bounding box center [68, 246] width 88 height 8
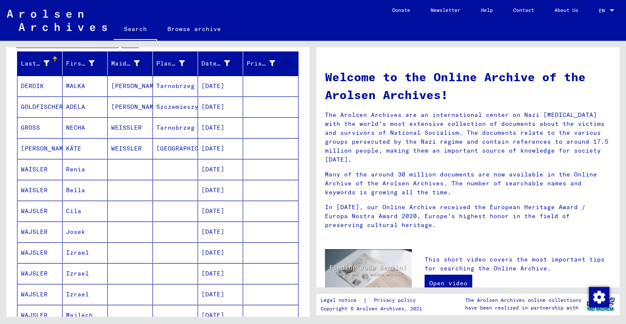
scroll to position [0, 0]
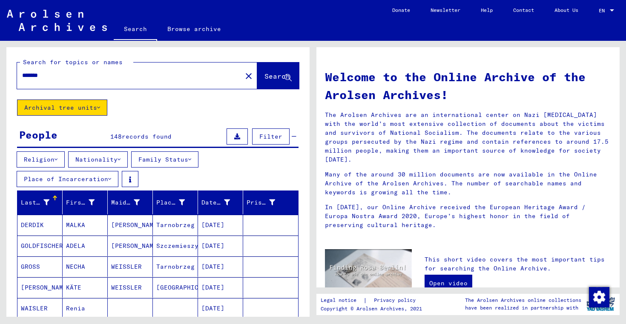
click at [94, 109] on button "Archival tree units" at bounding box center [62, 108] width 90 height 16
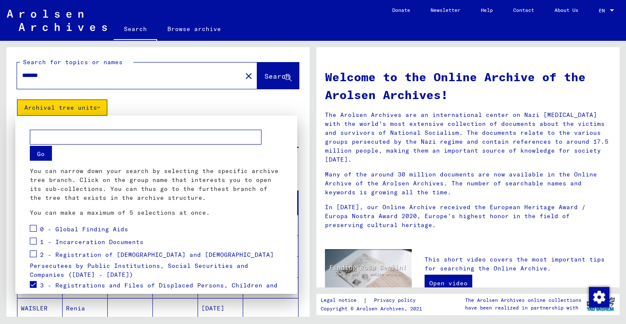
click at [137, 107] on div at bounding box center [313, 162] width 626 height 324
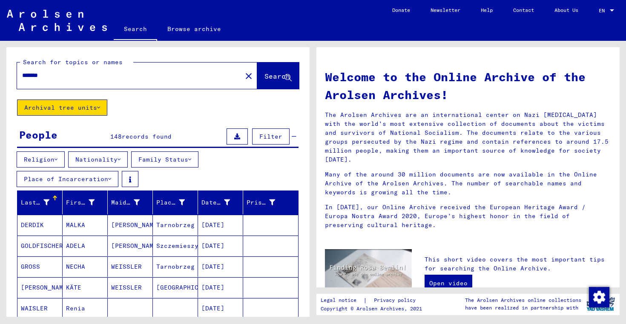
click at [270, 137] on span "Filter" at bounding box center [270, 137] width 23 height 8
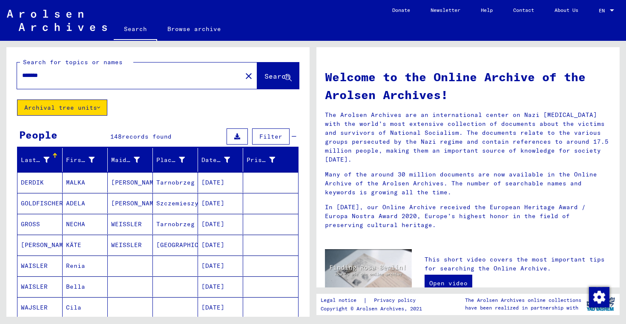
click at [272, 138] on span "Filter" at bounding box center [270, 137] width 23 height 8
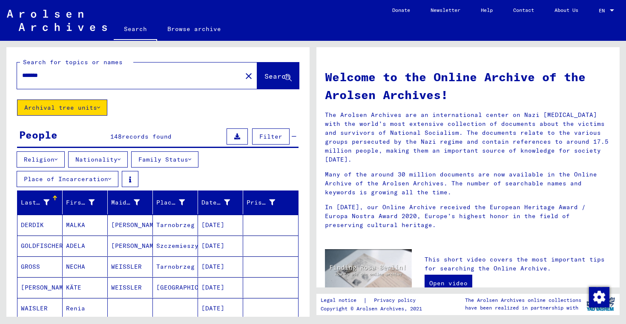
click at [57, 159] on icon at bounding box center [55, 160] width 3 height 6
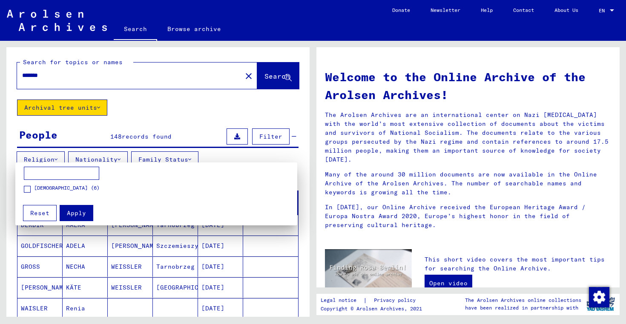
click at [78, 135] on div at bounding box center [313, 162] width 626 height 324
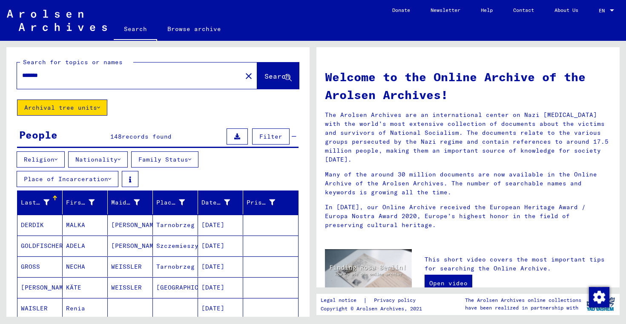
click at [120, 158] on icon at bounding box center [119, 160] width 3 height 6
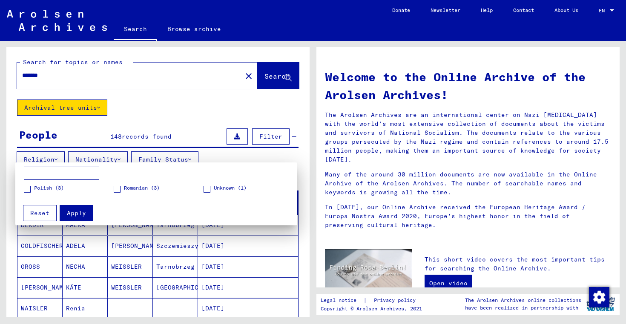
click at [139, 118] on div at bounding box center [313, 162] width 626 height 324
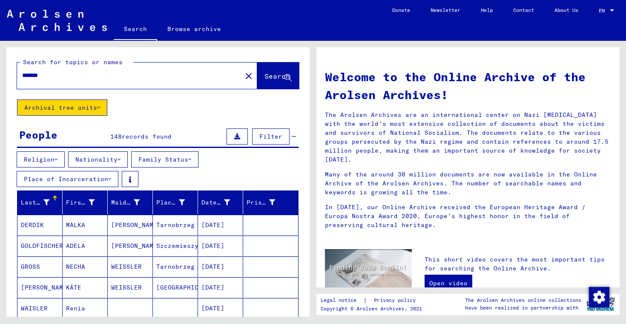
click at [110, 177] on icon at bounding box center [109, 179] width 3 height 6
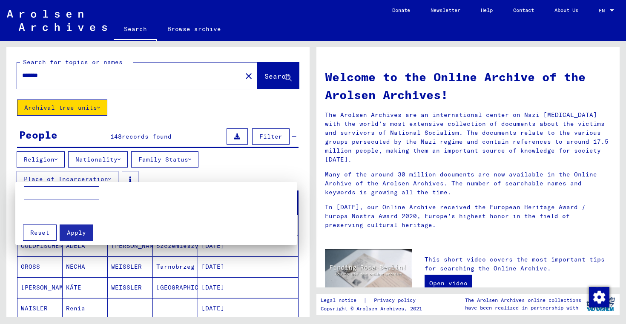
click at [149, 124] on div at bounding box center [313, 162] width 626 height 324
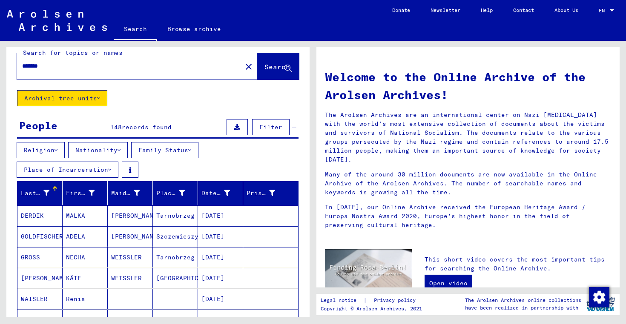
scroll to position [10, 0]
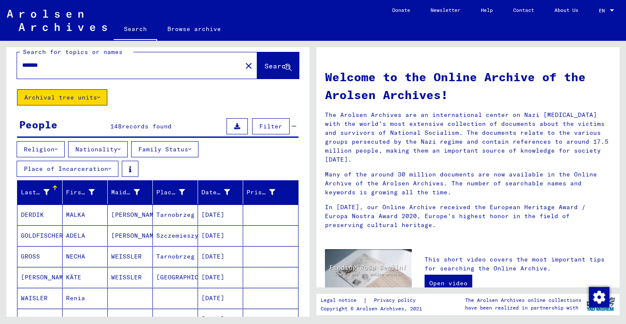
click at [98, 96] on icon at bounding box center [98, 98] width 3 height 6
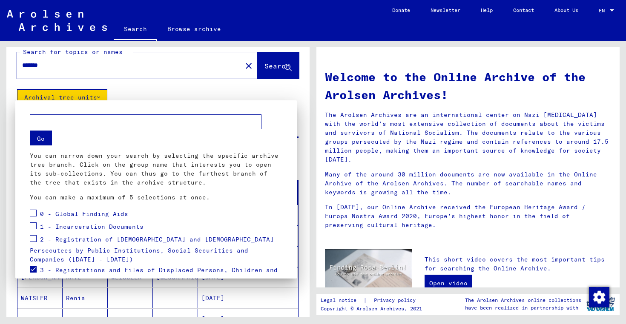
click at [32, 266] on span at bounding box center [33, 269] width 7 height 7
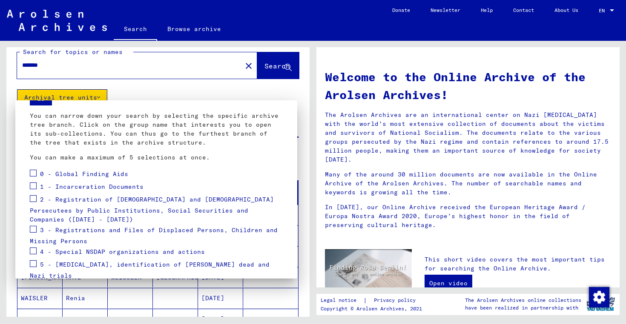
scroll to position [108, 0]
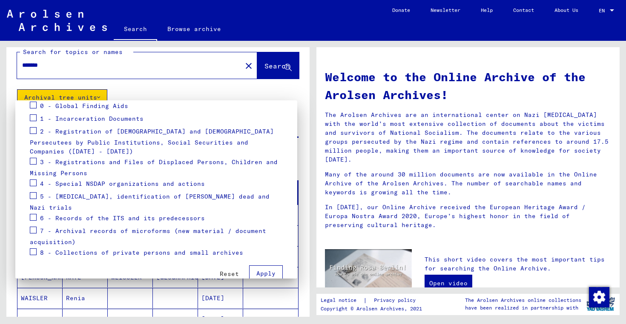
click at [228, 270] on span "Reset" at bounding box center [229, 274] width 19 height 8
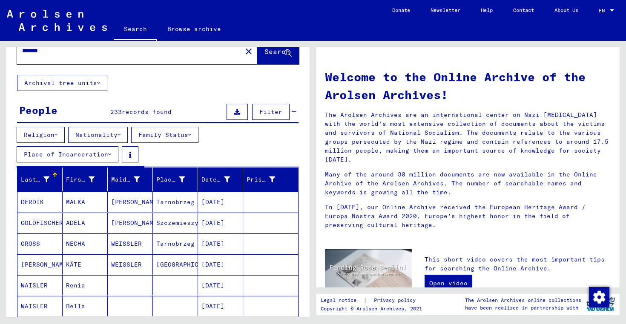
scroll to position [26, 0]
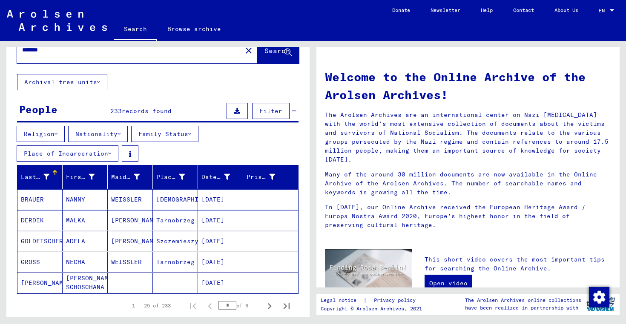
click at [239, 109] on icon at bounding box center [237, 111] width 6 height 6
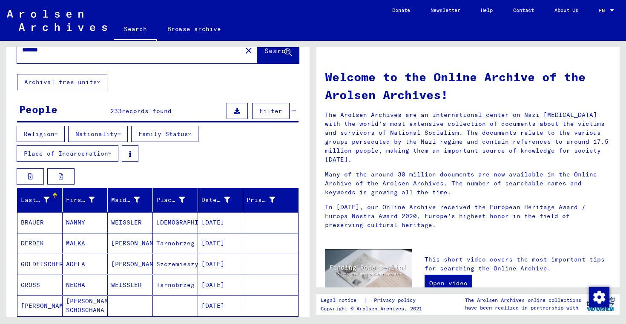
click at [239, 109] on icon at bounding box center [237, 111] width 6 height 6
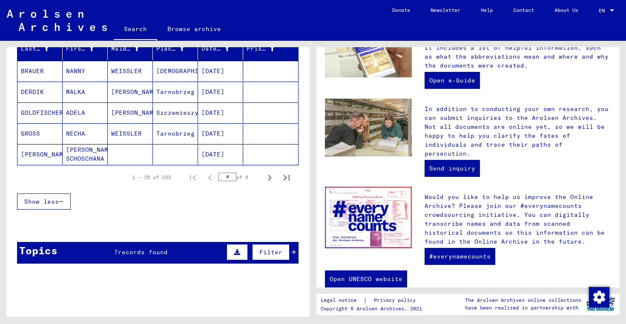
scroll to position [155, 0]
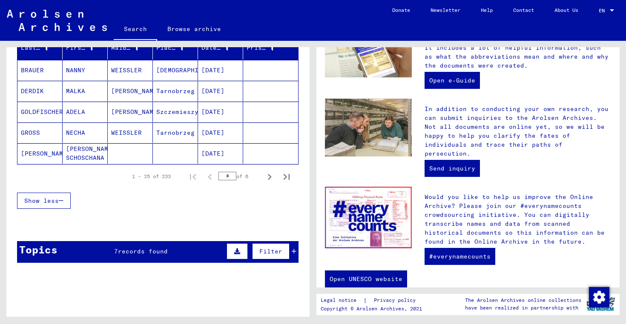
click at [265, 249] on span "Filter" at bounding box center [270, 252] width 23 height 8
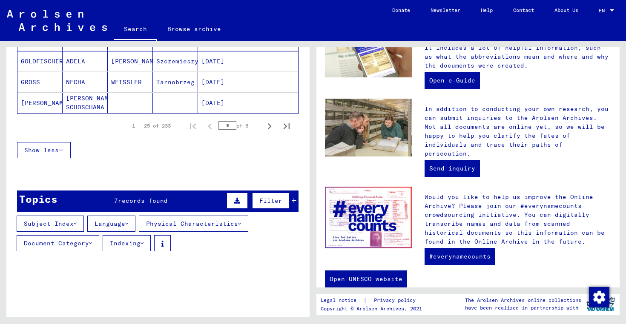
scroll to position [206, 0]
click at [71, 224] on button "Subject Index" at bounding box center [50, 223] width 67 height 16
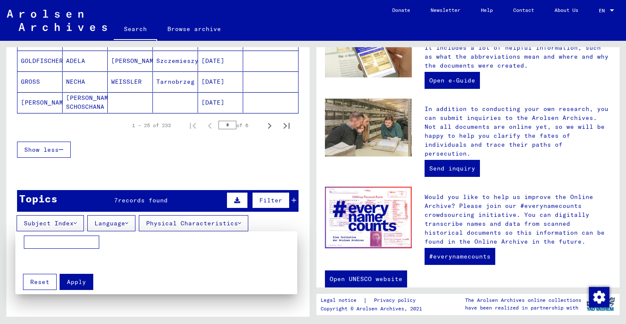
click at [86, 178] on div at bounding box center [313, 162] width 626 height 324
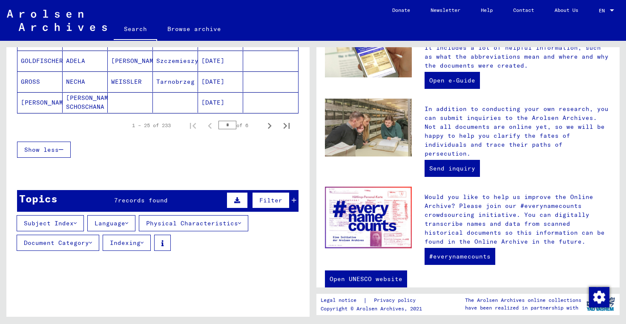
click at [121, 222] on button "Language" at bounding box center [111, 223] width 48 height 16
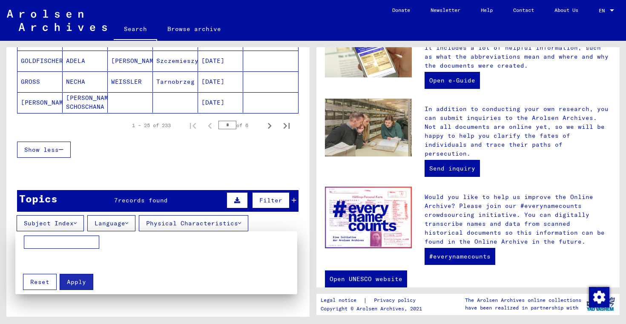
click at [124, 179] on div at bounding box center [313, 162] width 626 height 324
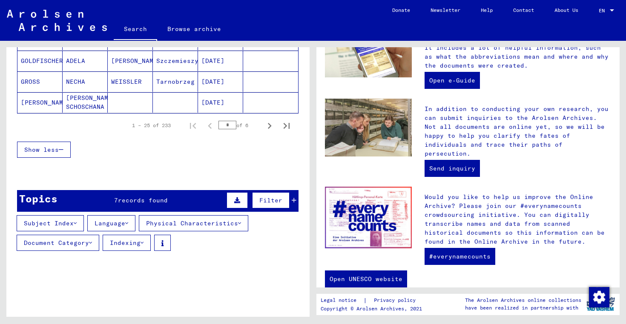
click at [161, 222] on button "Physical Characteristics" at bounding box center [193, 223] width 109 height 16
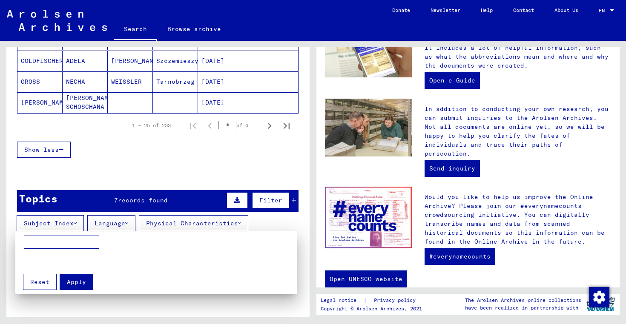
click at [159, 169] on div at bounding box center [313, 162] width 626 height 324
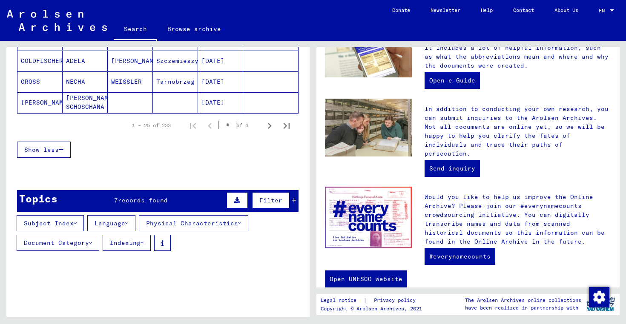
click at [83, 241] on button "Document Category" at bounding box center [58, 243] width 83 height 16
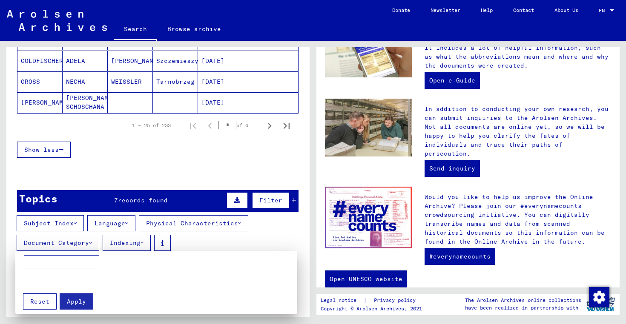
click at [95, 172] on div at bounding box center [313, 162] width 626 height 324
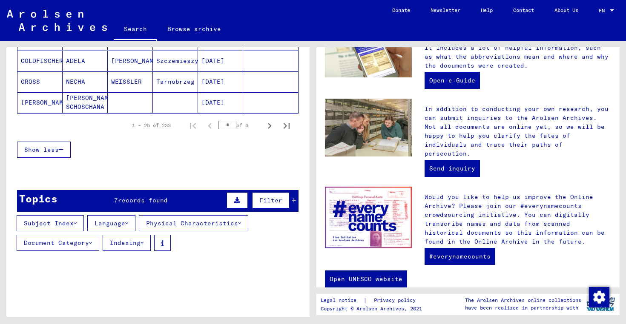
click at [134, 241] on button "Indexing" at bounding box center [127, 243] width 48 height 16
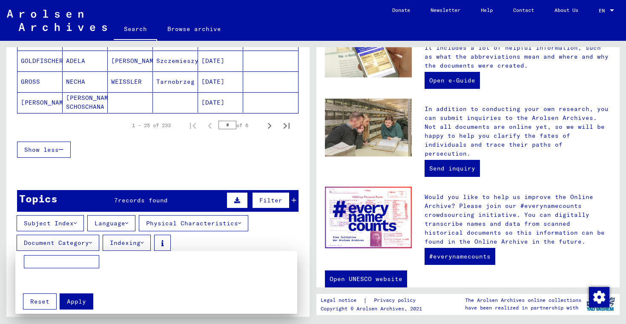
click at [133, 178] on div at bounding box center [313, 162] width 626 height 324
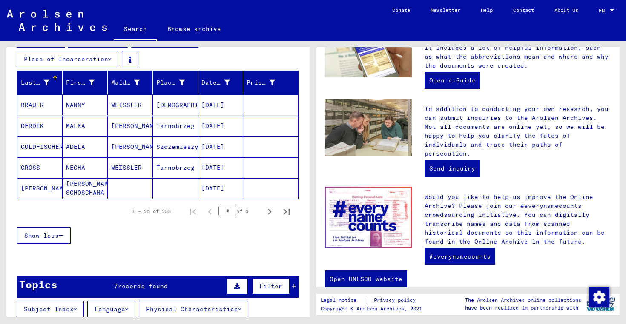
scroll to position [132, 0]
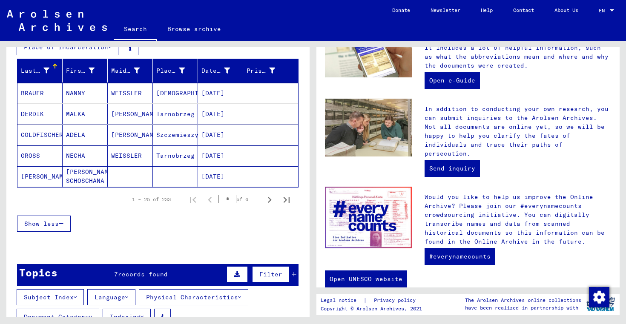
click at [57, 223] on span "Show less" at bounding box center [41, 224] width 34 height 8
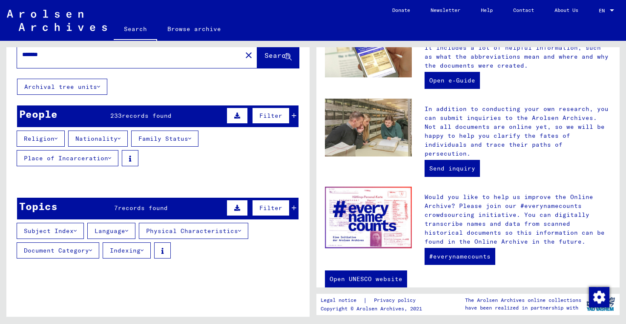
scroll to position [0, 0]
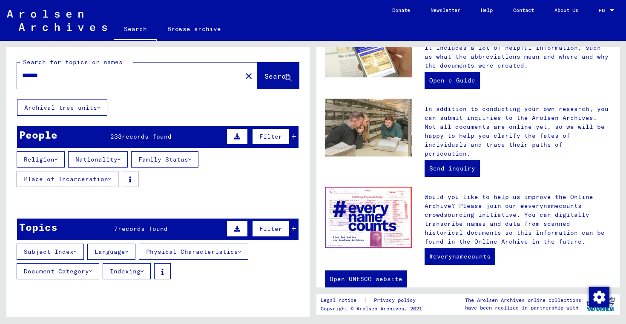
click at [294, 227] on mat-cell at bounding box center [270, 225] width 55 height 20
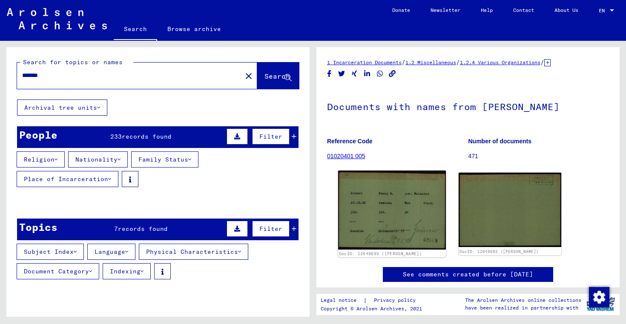
click at [419, 212] on img at bounding box center [392, 210] width 108 height 79
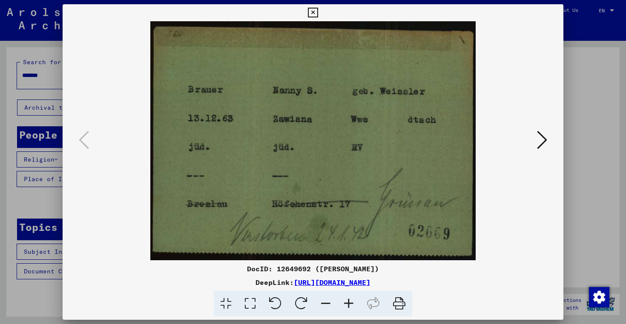
click at [540, 140] on icon at bounding box center [542, 140] width 10 height 20
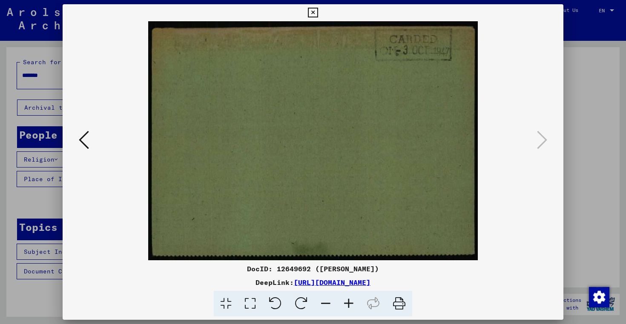
click at [83, 142] on icon at bounding box center [84, 140] width 10 height 20
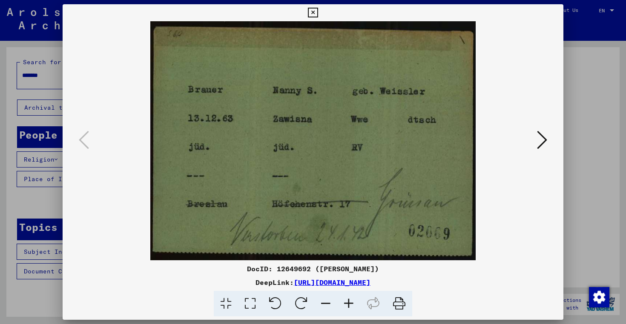
click at [315, 13] on icon at bounding box center [313, 13] width 10 height 10
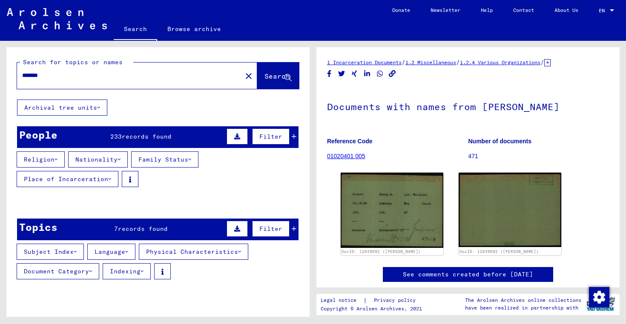
click at [294, 136] on icon at bounding box center [294, 137] width 5 height 6
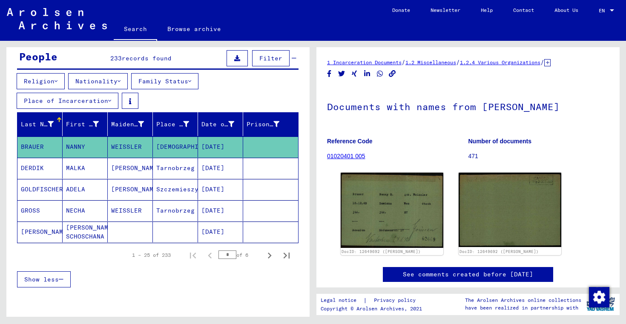
scroll to position [79, 0]
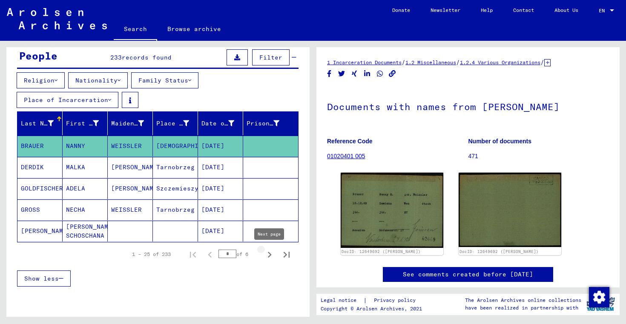
click at [269, 252] on icon "Next page" at bounding box center [270, 255] width 12 height 12
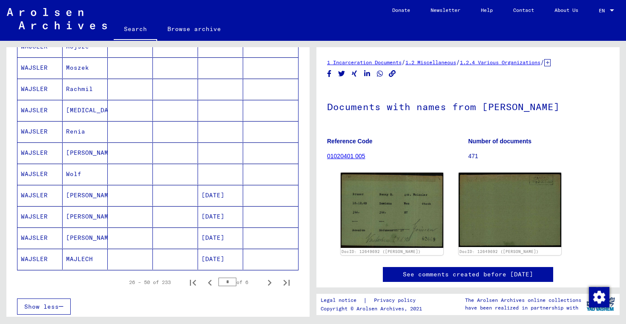
scroll to position [479, 0]
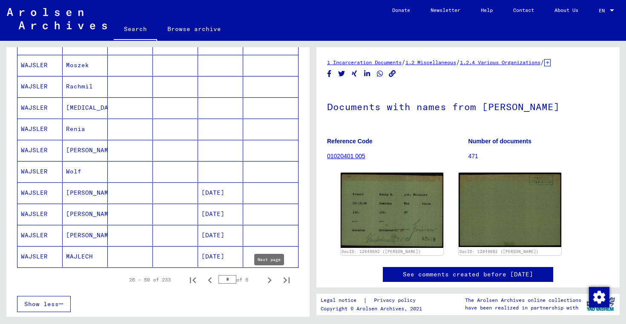
click at [269, 281] on icon "Next page" at bounding box center [270, 281] width 12 height 12
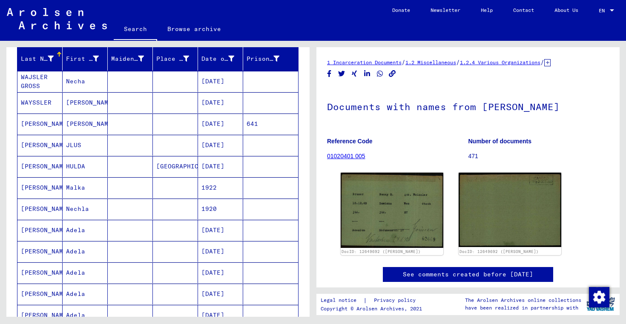
scroll to position [141, 0]
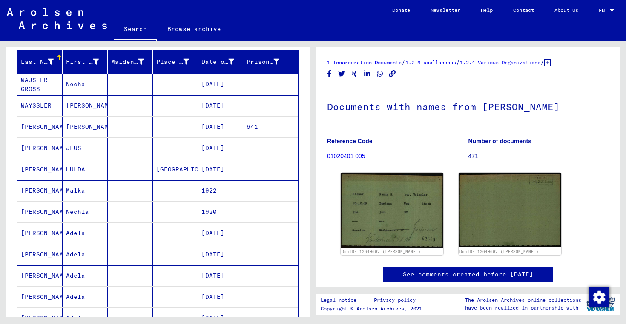
click at [75, 148] on mat-cell "JLUS" at bounding box center [85, 148] width 45 height 21
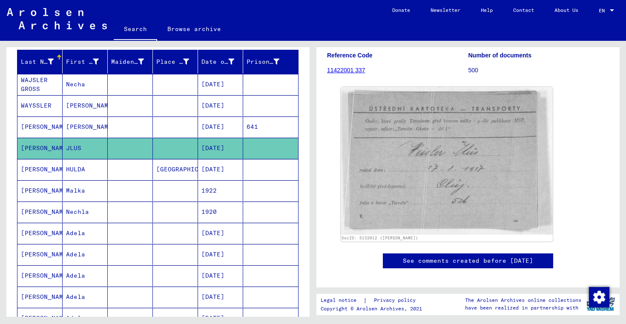
scroll to position [100, 0]
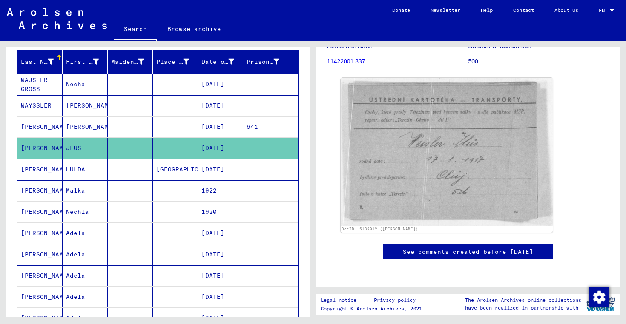
click at [42, 126] on mat-cell "[PERSON_NAME]" at bounding box center [39, 127] width 45 height 21
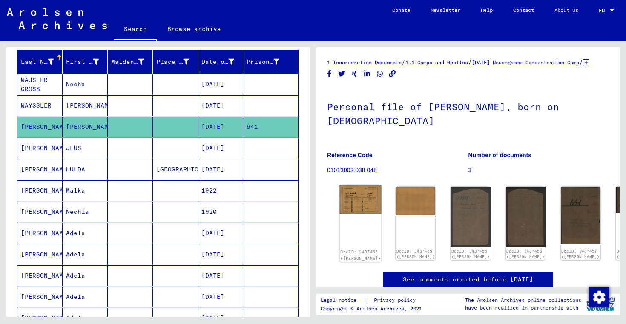
click at [358, 206] on img at bounding box center [361, 200] width 42 height 30
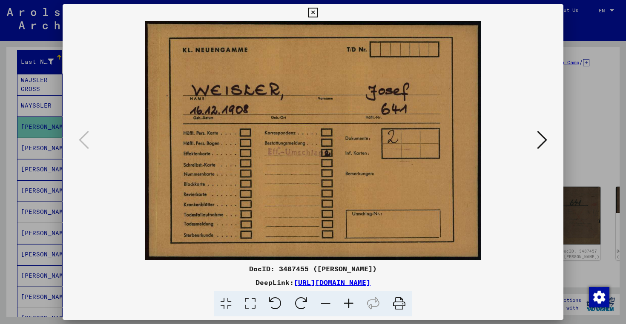
click at [539, 140] on icon at bounding box center [542, 140] width 10 height 20
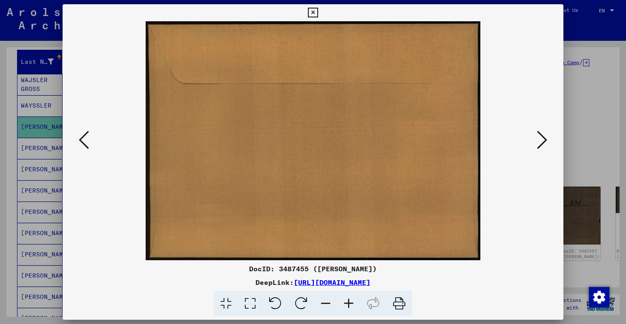
click at [539, 140] on icon at bounding box center [542, 140] width 10 height 20
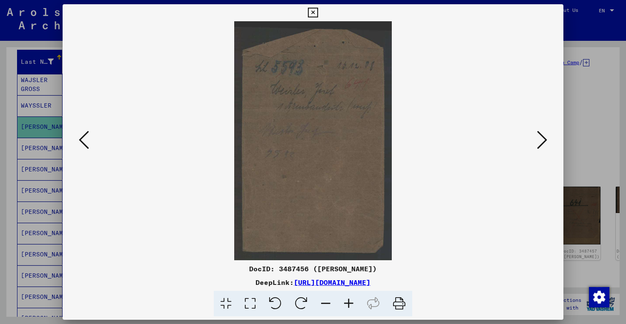
click at [539, 140] on icon at bounding box center [542, 140] width 10 height 20
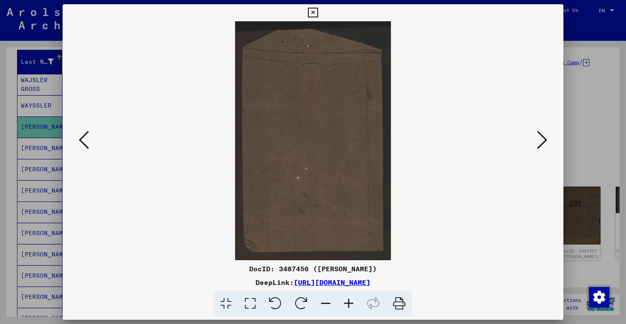
click at [539, 140] on icon at bounding box center [542, 140] width 10 height 20
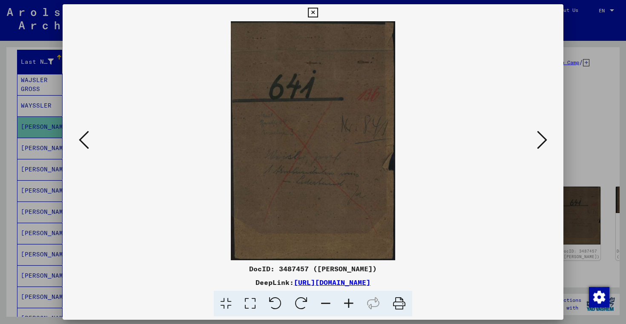
click at [539, 140] on icon at bounding box center [542, 140] width 10 height 20
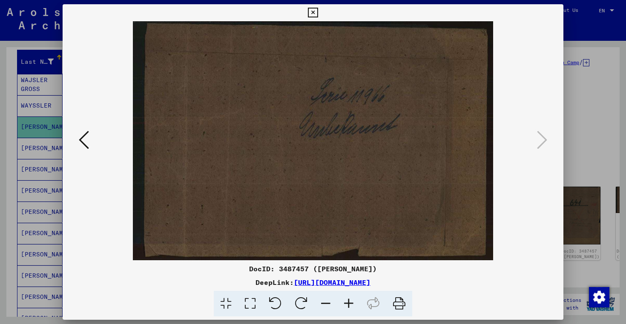
click at [315, 11] on icon at bounding box center [313, 13] width 10 height 10
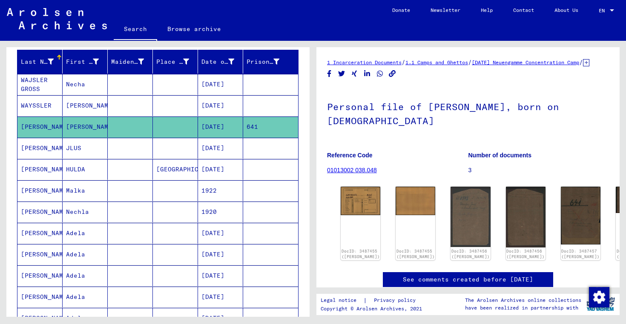
click at [72, 168] on mat-cell "HULDA" at bounding box center [85, 169] width 45 height 21
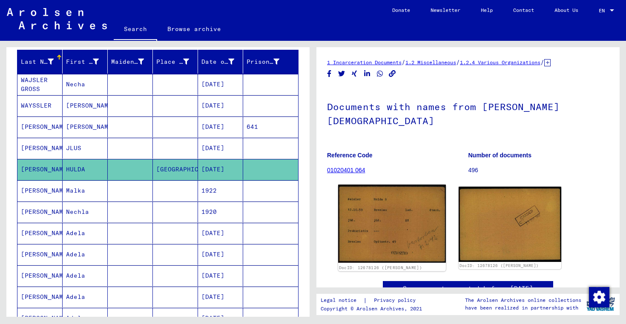
click at [388, 211] on img at bounding box center [392, 224] width 108 height 78
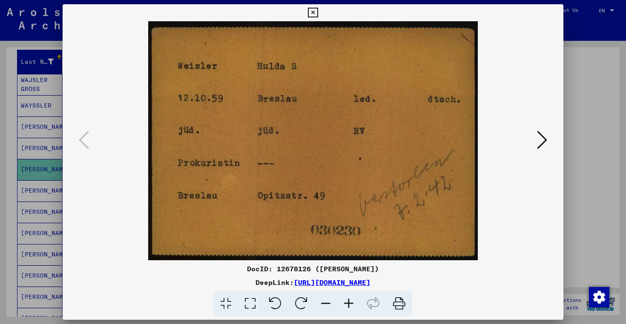
click at [544, 144] on icon at bounding box center [542, 140] width 10 height 20
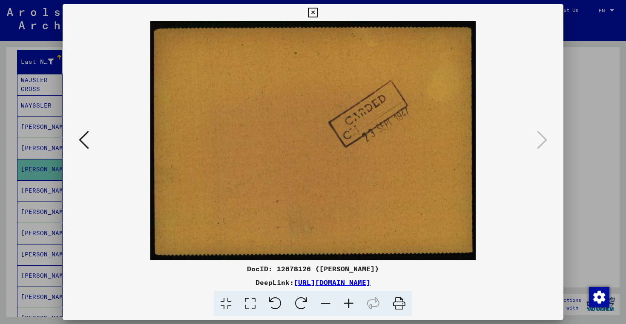
click at [587, 134] on div at bounding box center [313, 162] width 626 height 324
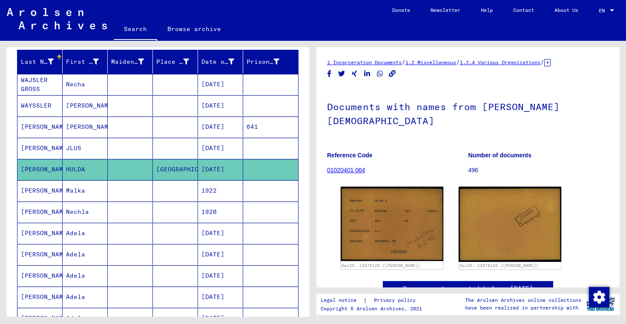
click at [72, 233] on mat-cell "Adela" at bounding box center [85, 233] width 45 height 21
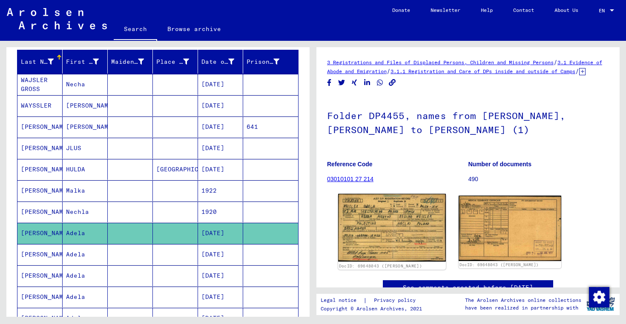
click at [377, 238] on img at bounding box center [392, 228] width 108 height 68
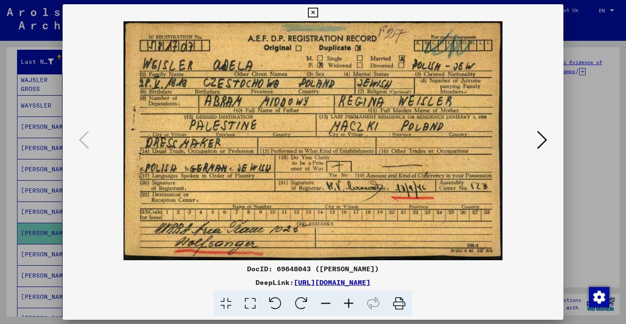
click at [545, 141] on icon at bounding box center [542, 140] width 10 height 20
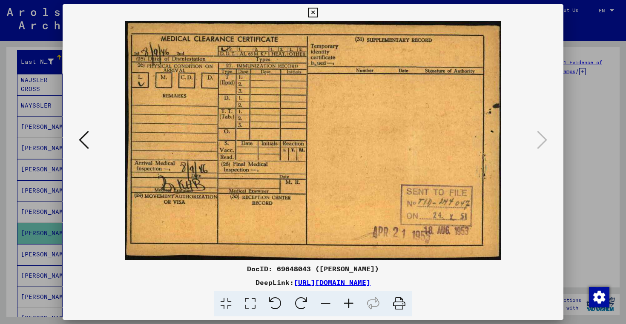
click at [588, 147] on div at bounding box center [313, 162] width 626 height 324
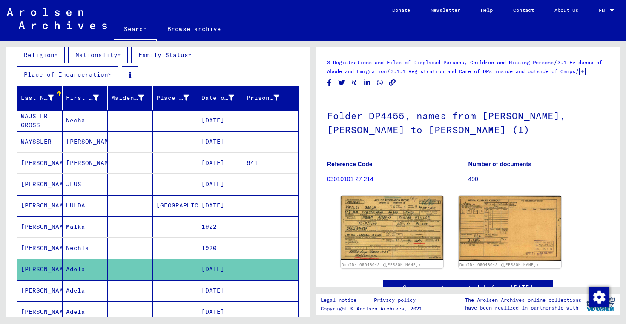
scroll to position [104, 0]
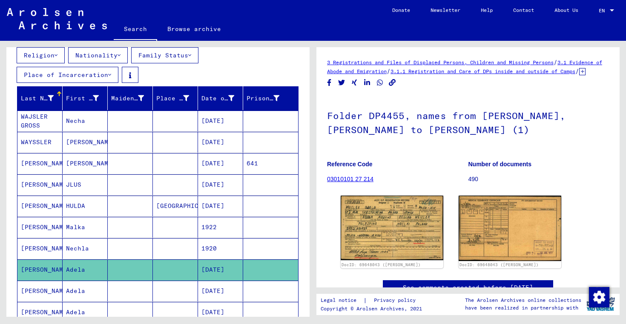
click at [32, 119] on mat-cell "WAJSLER GROSS" at bounding box center [39, 121] width 45 height 21
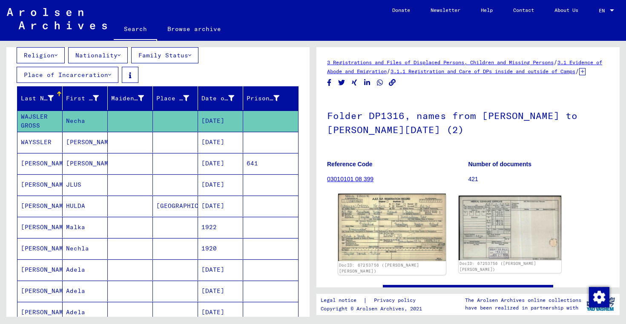
click at [378, 235] on img at bounding box center [392, 228] width 108 height 68
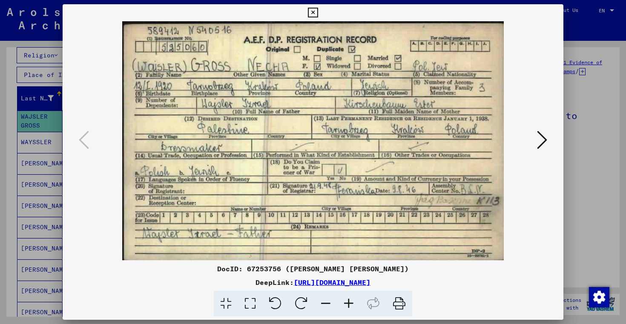
click at [539, 137] on icon at bounding box center [542, 140] width 10 height 20
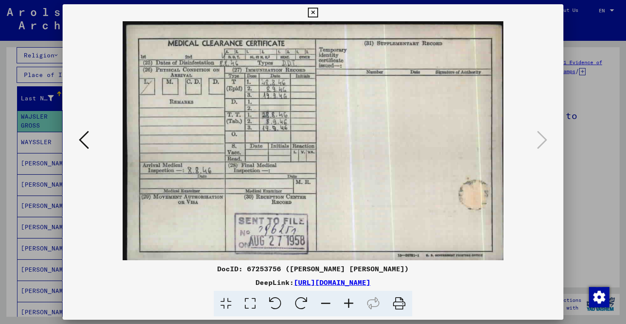
click at [587, 123] on div at bounding box center [313, 162] width 626 height 324
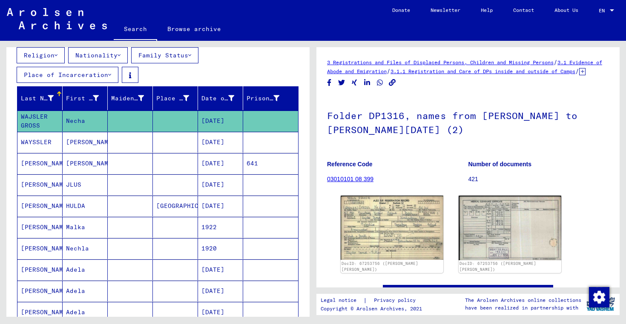
click at [72, 163] on mat-cell "[PERSON_NAME]" at bounding box center [85, 163] width 45 height 21
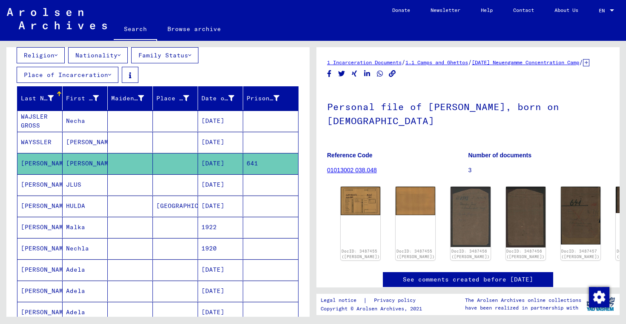
click at [36, 182] on mat-cell "[PERSON_NAME]" at bounding box center [39, 185] width 45 height 21
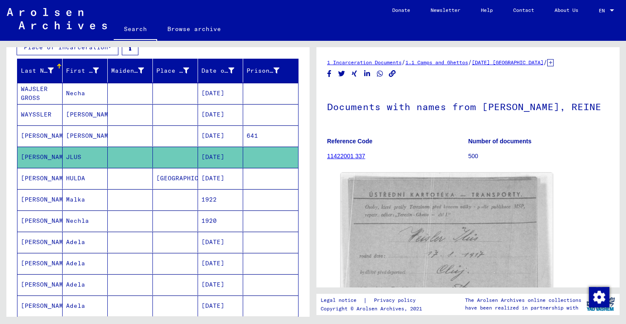
scroll to position [133, 0]
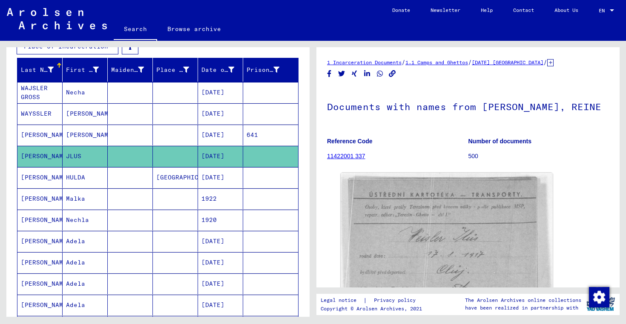
click at [39, 178] on mat-cell "[PERSON_NAME]" at bounding box center [39, 177] width 45 height 21
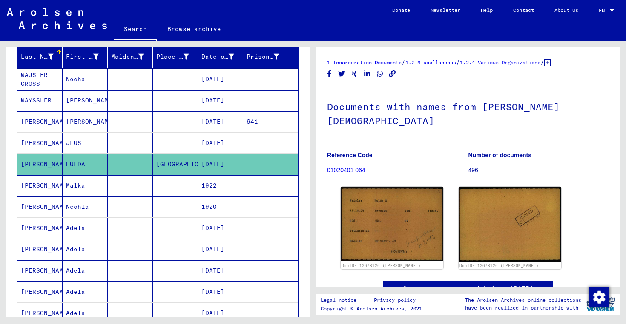
scroll to position [148, 0]
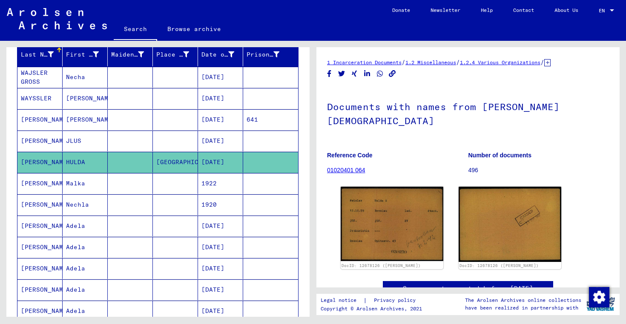
click at [37, 184] on mat-cell "[PERSON_NAME]" at bounding box center [39, 183] width 45 height 21
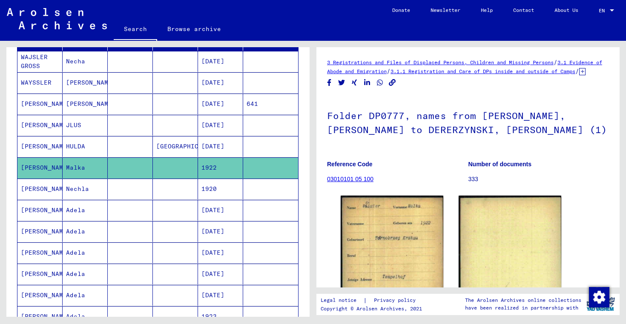
scroll to position [161, 0]
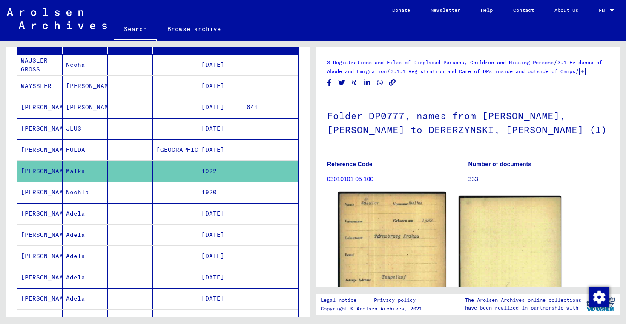
click at [370, 232] on img at bounding box center [392, 268] width 108 height 152
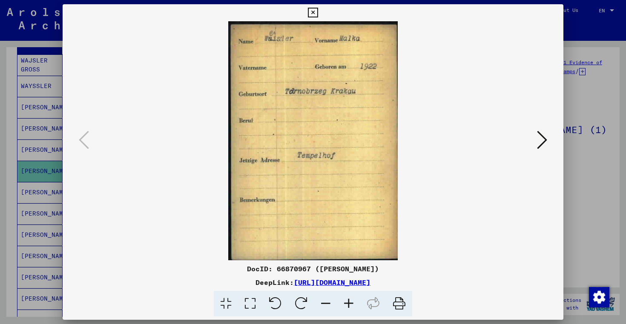
click at [314, 12] on icon at bounding box center [313, 13] width 10 height 10
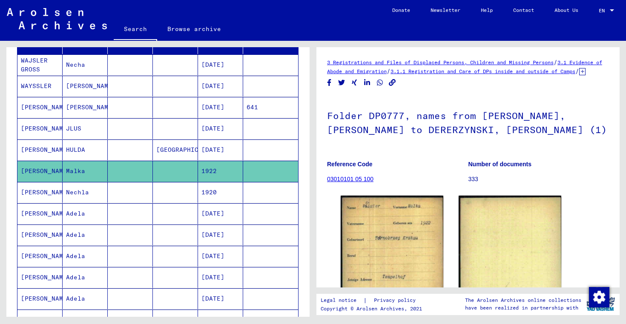
click at [39, 194] on mat-cell "[PERSON_NAME]" at bounding box center [39, 192] width 45 height 21
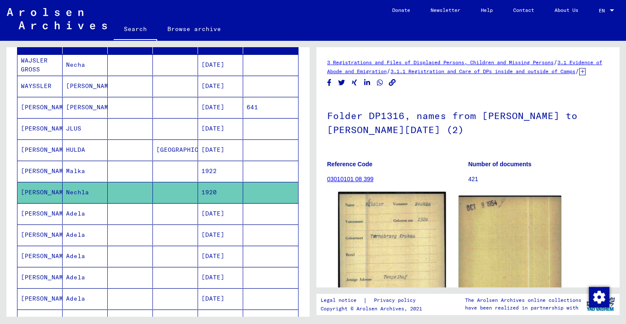
click at [385, 244] on img at bounding box center [392, 267] width 108 height 150
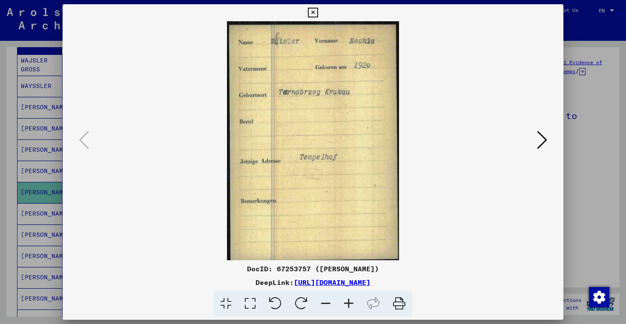
click at [543, 139] on icon at bounding box center [542, 140] width 10 height 20
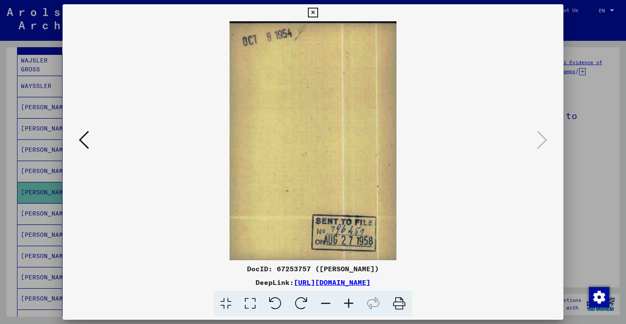
click at [312, 13] on icon at bounding box center [313, 13] width 10 height 10
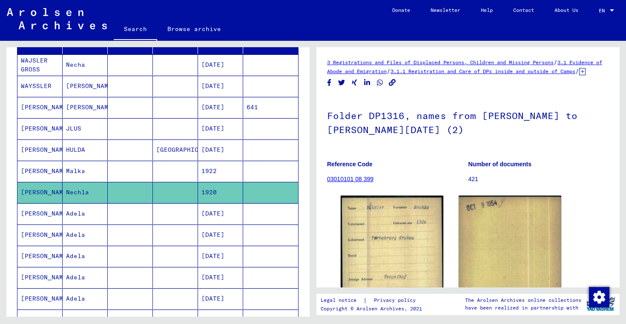
click at [45, 215] on mat-cell "[PERSON_NAME]" at bounding box center [39, 214] width 45 height 21
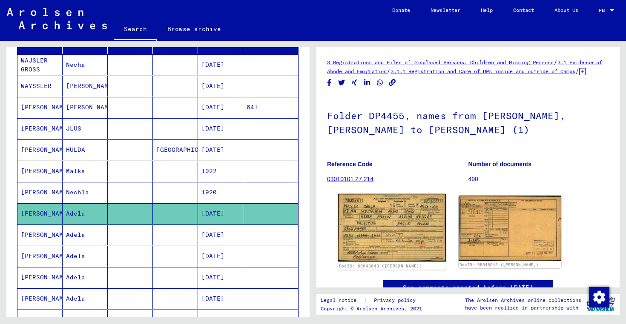
click at [377, 247] on img at bounding box center [392, 228] width 108 height 68
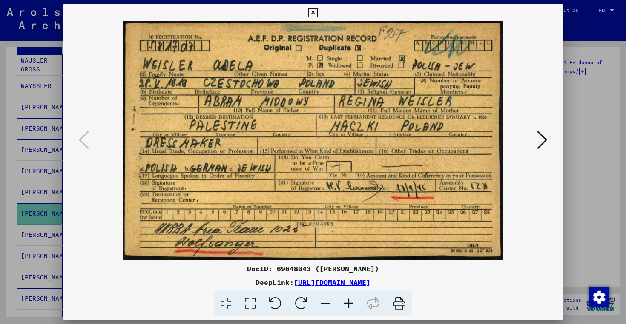
click at [599, 161] on div at bounding box center [313, 162] width 626 height 324
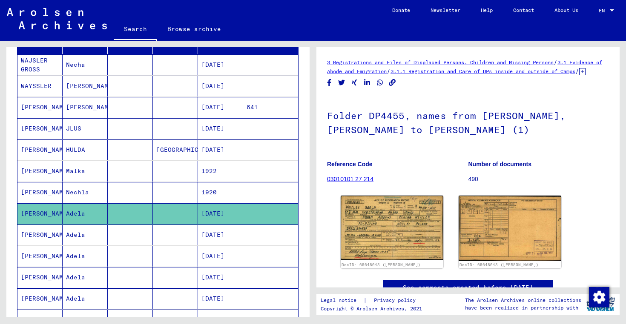
click at [75, 234] on mat-cell "Adela" at bounding box center [85, 235] width 45 height 21
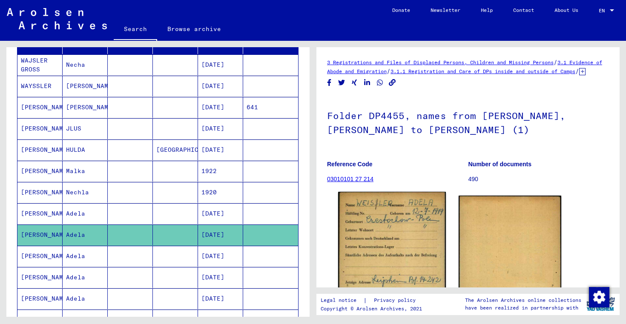
click at [365, 235] on img at bounding box center [392, 267] width 108 height 151
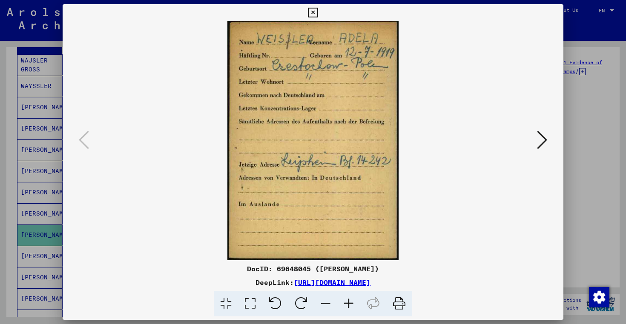
click at [586, 184] on div at bounding box center [313, 162] width 626 height 324
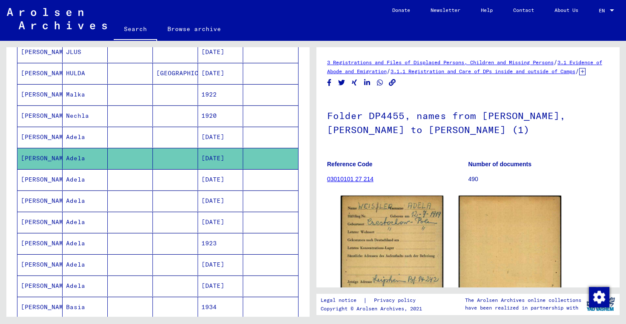
scroll to position [244, 0]
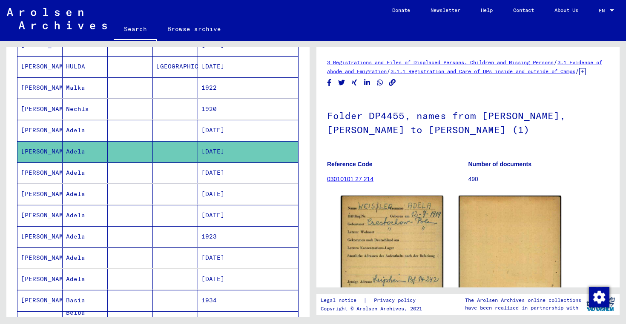
click at [39, 172] on mat-cell "[PERSON_NAME]" at bounding box center [39, 173] width 45 height 21
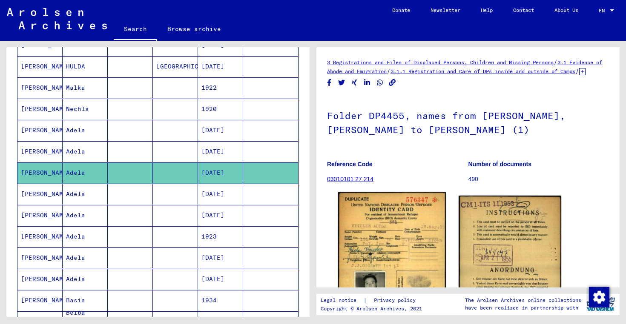
click at [368, 234] on img at bounding box center [392, 261] width 108 height 139
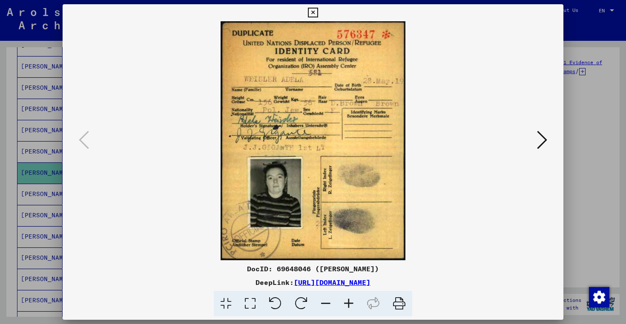
click at [543, 143] on icon at bounding box center [542, 140] width 10 height 20
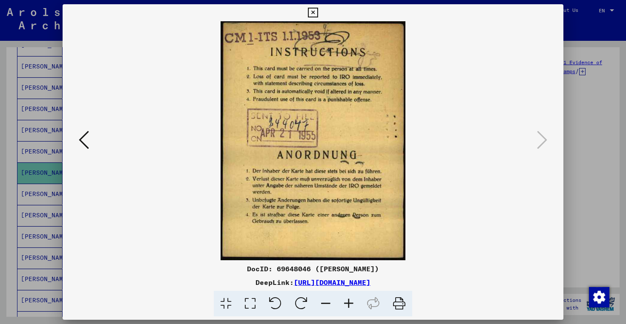
click at [592, 163] on div at bounding box center [313, 162] width 626 height 324
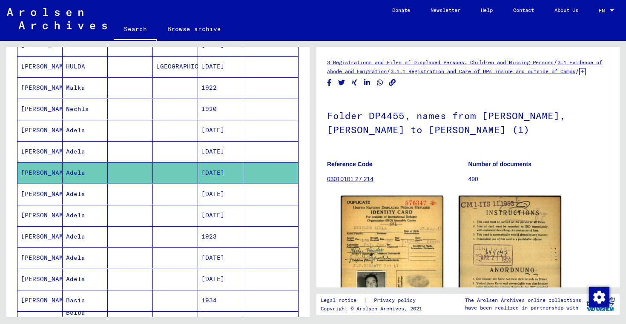
click at [74, 192] on mat-cell "Adela" at bounding box center [85, 194] width 45 height 21
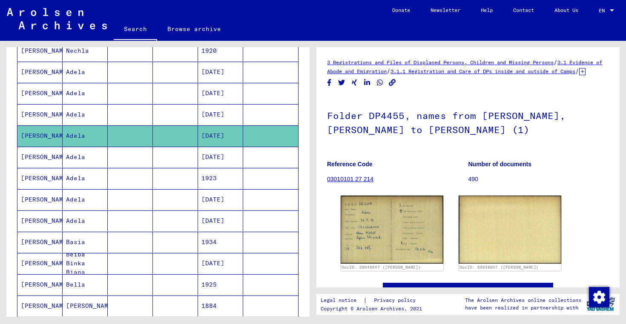
scroll to position [304, 0]
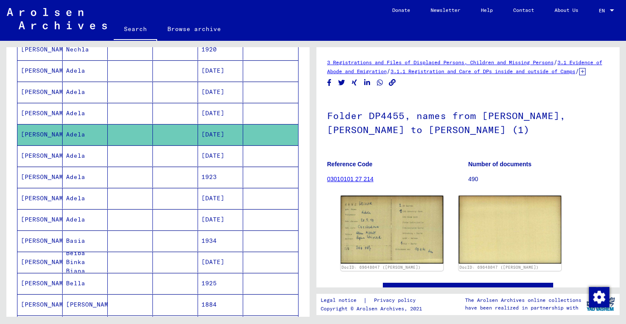
click at [77, 241] on mat-cell "Basia" at bounding box center [85, 241] width 45 height 21
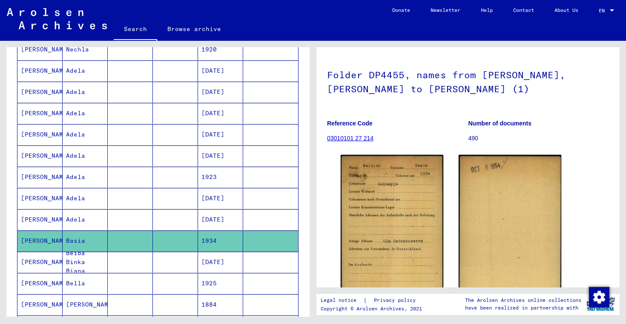
scroll to position [66, 0]
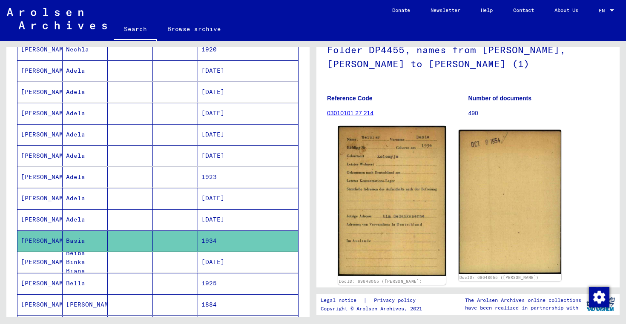
click at [376, 194] on img at bounding box center [392, 201] width 108 height 150
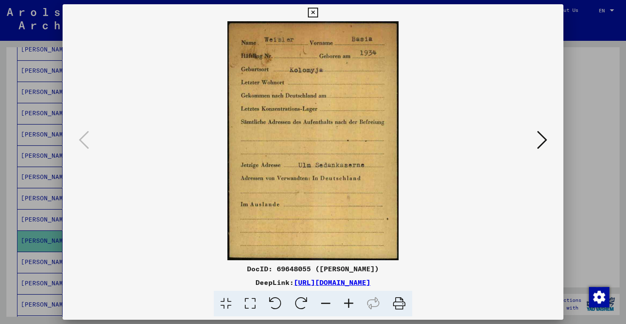
click at [542, 142] on icon at bounding box center [542, 140] width 10 height 20
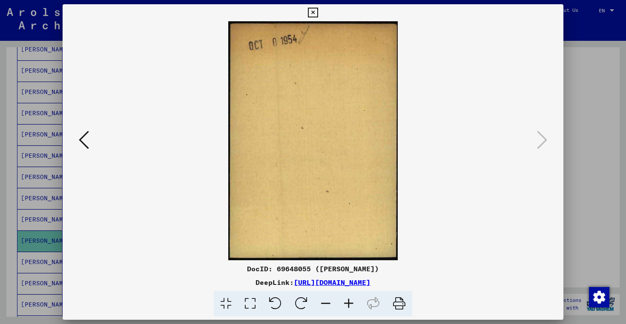
click at [310, 12] on icon at bounding box center [313, 13] width 10 height 10
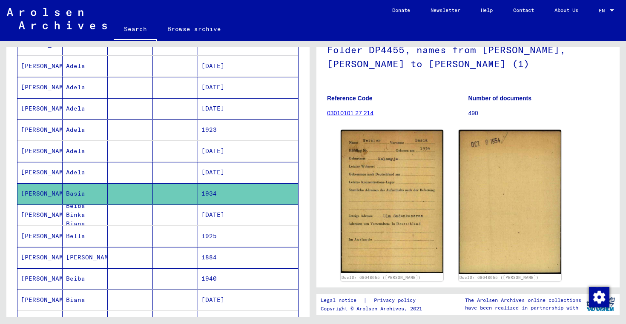
scroll to position [350, 0]
click at [80, 215] on mat-cell "Beiba Binka Biana" at bounding box center [85, 215] width 45 height 21
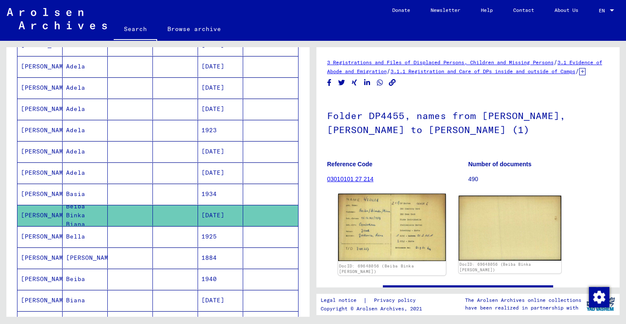
click at [373, 221] on img at bounding box center [392, 228] width 108 height 68
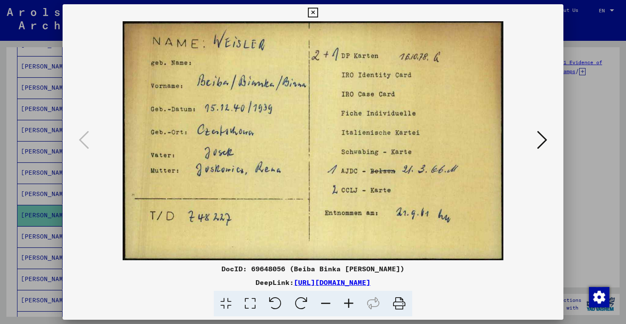
click at [314, 11] on icon at bounding box center [313, 13] width 10 height 10
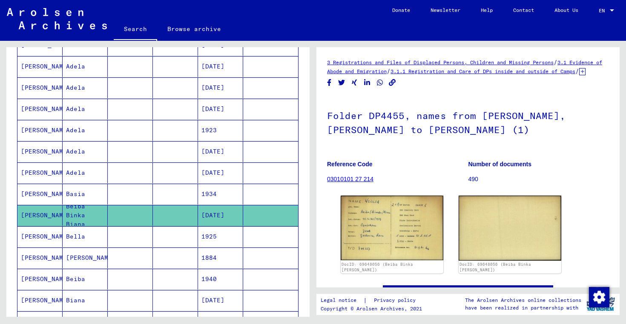
click at [81, 238] on mat-cell "Bella" at bounding box center [85, 237] width 45 height 21
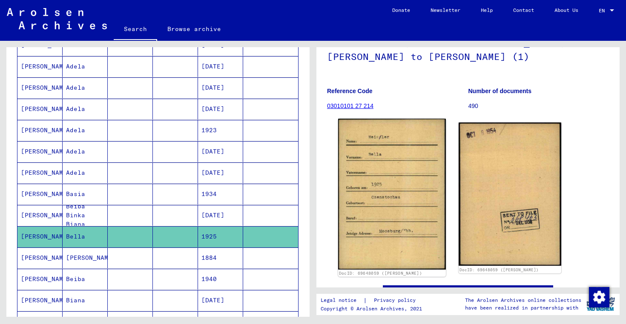
scroll to position [120, 0]
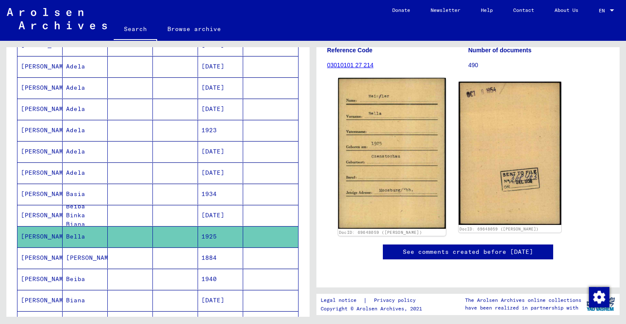
click at [379, 192] on img at bounding box center [392, 153] width 108 height 151
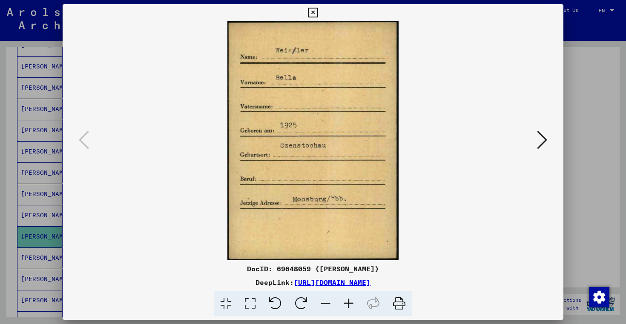
click at [542, 138] on icon at bounding box center [542, 140] width 10 height 20
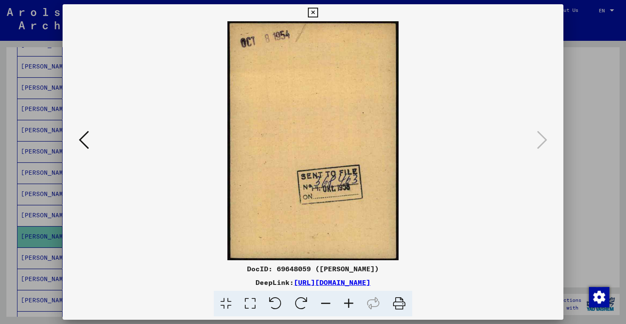
click at [586, 136] on div at bounding box center [313, 162] width 626 height 324
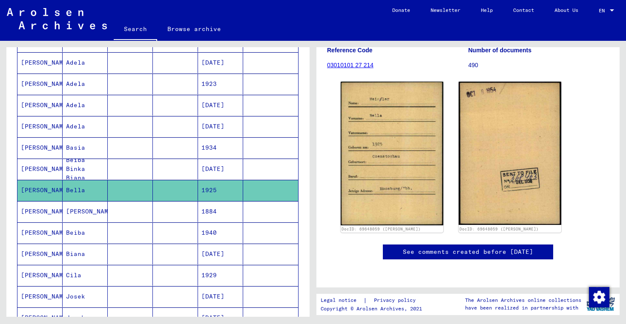
scroll to position [437, 0]
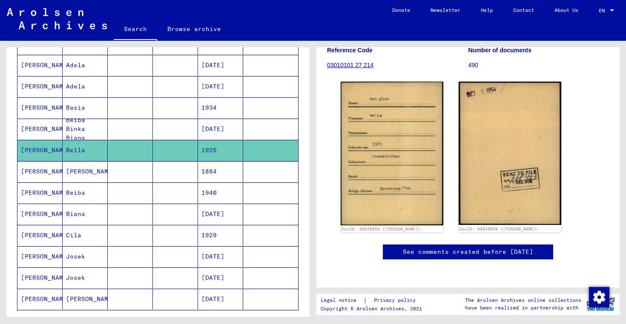
click at [76, 171] on mat-cell "[PERSON_NAME]" at bounding box center [85, 171] width 45 height 21
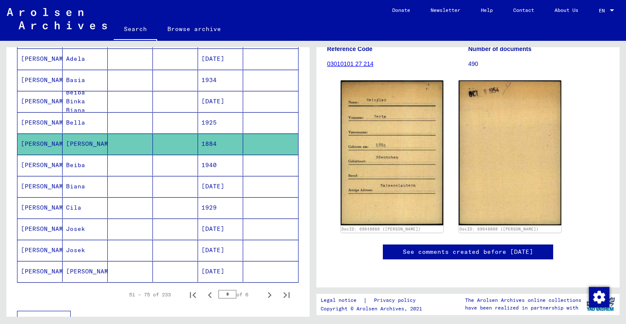
scroll to position [467, 0]
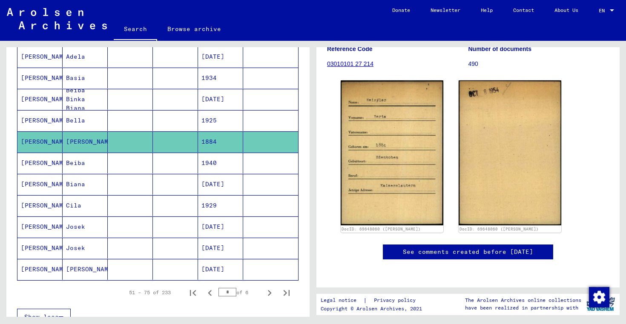
click at [36, 225] on mat-cell "[PERSON_NAME]" at bounding box center [39, 227] width 45 height 21
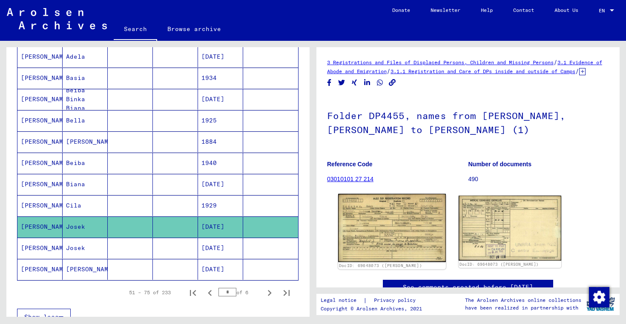
click at [370, 225] on img at bounding box center [392, 228] width 108 height 68
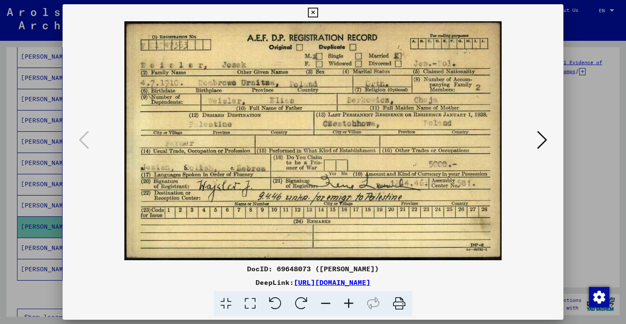
click at [542, 140] on icon at bounding box center [542, 140] width 10 height 20
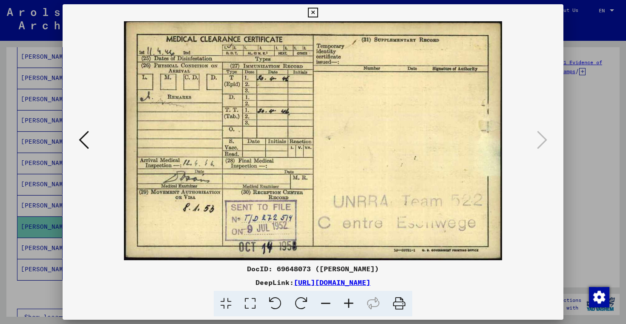
click at [584, 144] on div at bounding box center [313, 162] width 626 height 324
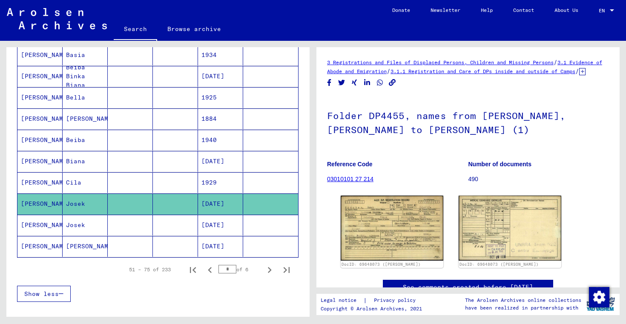
scroll to position [496, 0]
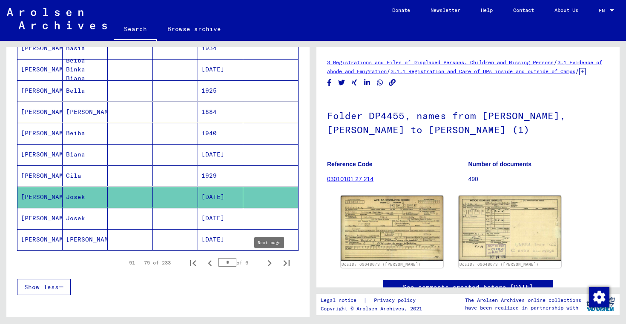
click at [269, 263] on icon "Next page" at bounding box center [270, 264] width 12 height 12
type input "*"
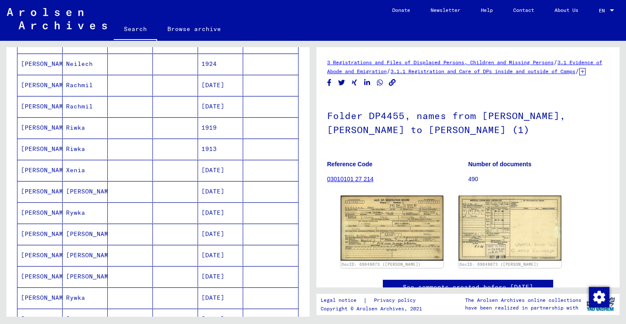
scroll to position [204, 0]
click at [35, 169] on mat-cell "[PERSON_NAME]" at bounding box center [39, 170] width 45 height 21
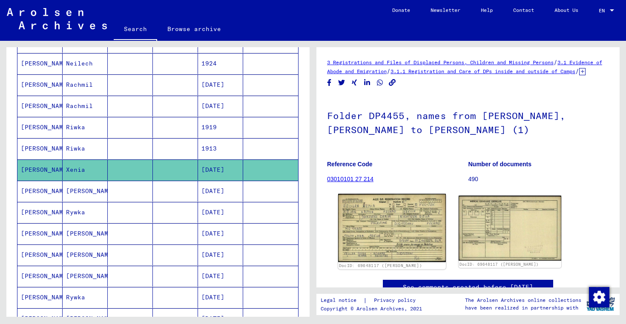
click at [386, 225] on img at bounding box center [392, 228] width 108 height 68
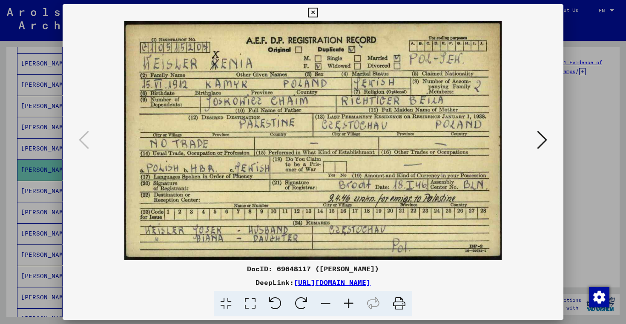
click at [541, 140] on icon at bounding box center [542, 140] width 10 height 20
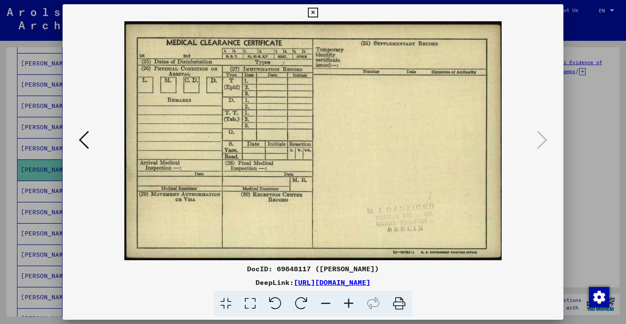
click at [591, 126] on div at bounding box center [313, 162] width 626 height 324
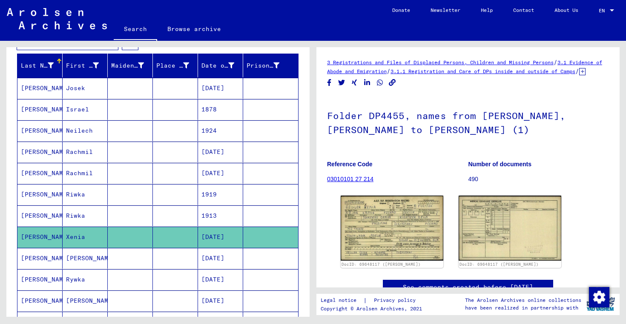
scroll to position [126, 0]
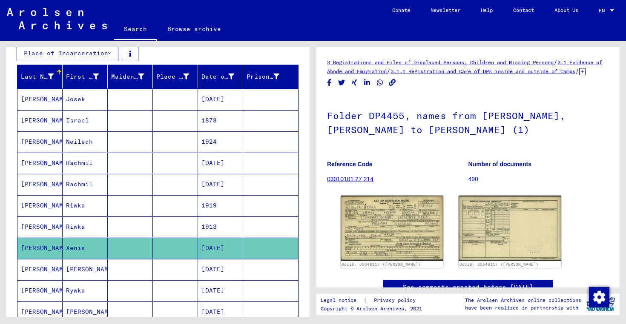
click at [80, 100] on mat-cell "Josek" at bounding box center [85, 99] width 45 height 21
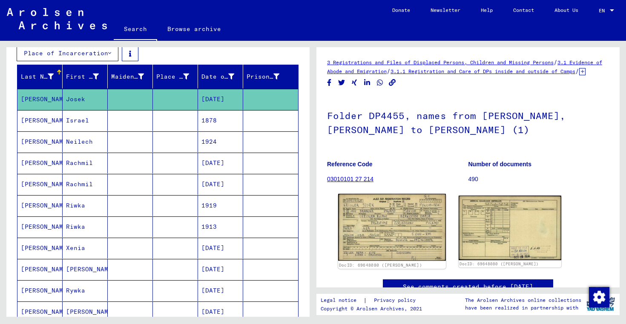
click at [382, 230] on img at bounding box center [392, 227] width 108 height 67
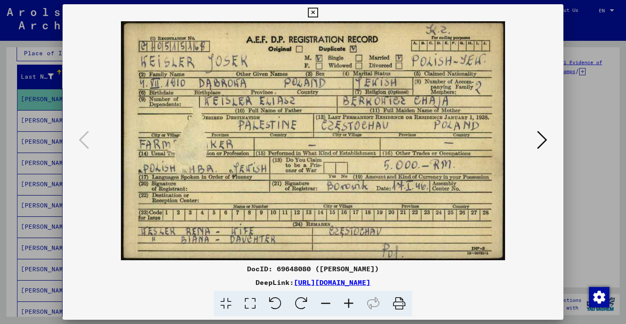
click at [539, 140] on icon at bounding box center [542, 140] width 10 height 20
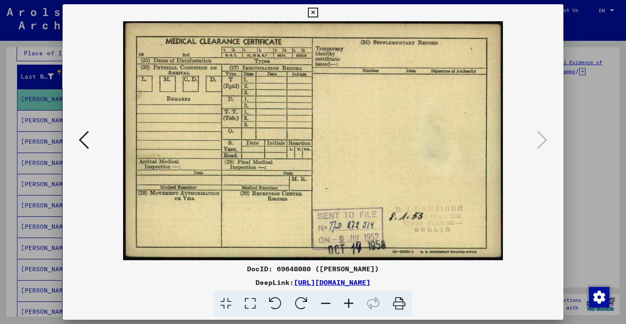
click at [576, 134] on div at bounding box center [313, 162] width 626 height 324
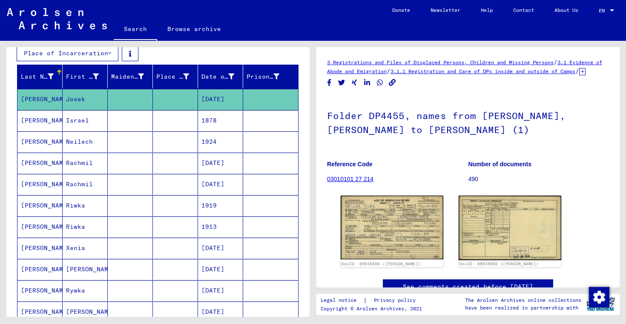
click at [82, 120] on mat-cell "Israel" at bounding box center [85, 120] width 45 height 21
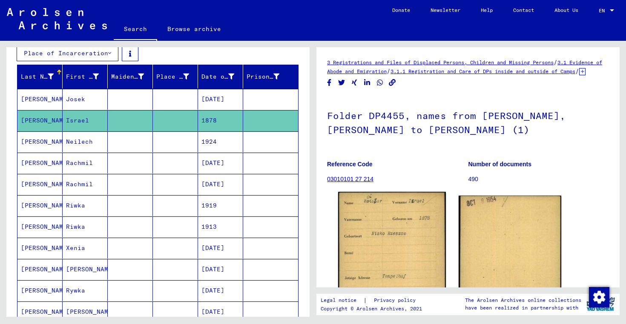
click at [373, 227] on img at bounding box center [392, 267] width 108 height 151
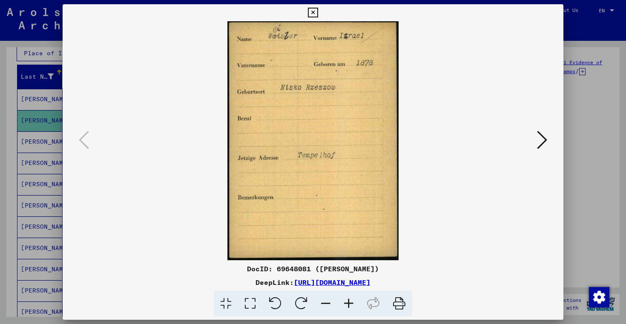
click at [579, 97] on div at bounding box center [313, 162] width 626 height 324
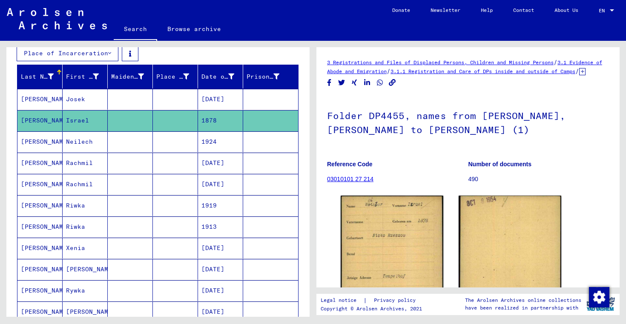
click at [79, 141] on mat-cell "Neilech" at bounding box center [85, 142] width 45 height 21
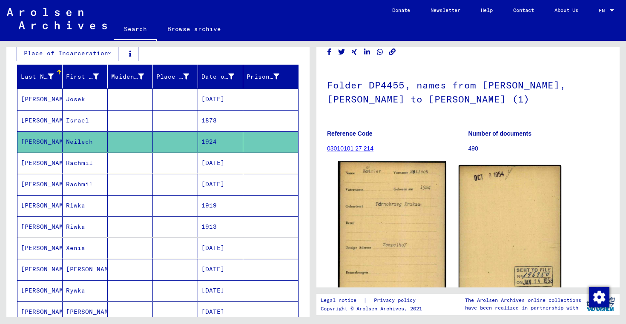
scroll to position [34, 0]
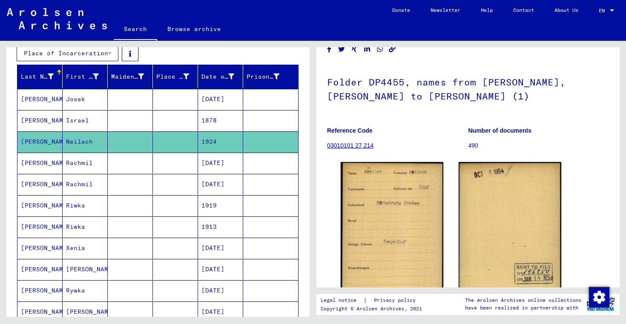
click at [87, 162] on mat-cell "Rachmil" at bounding box center [85, 163] width 45 height 21
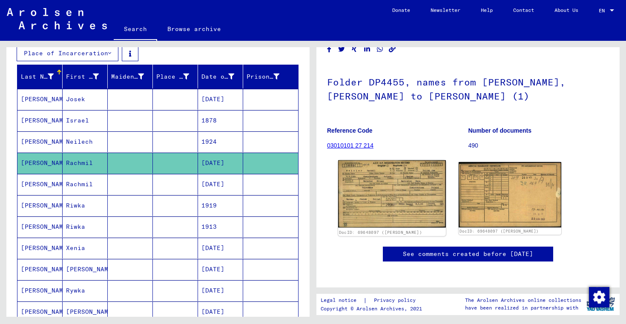
scroll to position [36, 0]
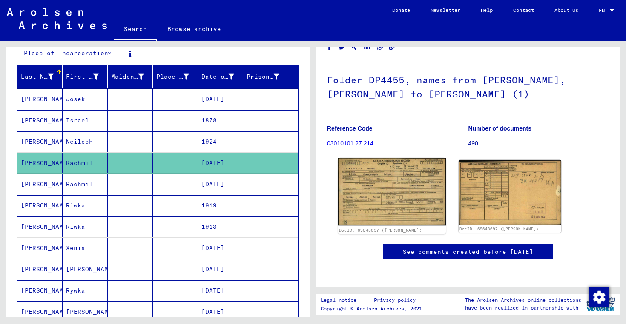
click at [381, 198] on img at bounding box center [392, 191] width 108 height 67
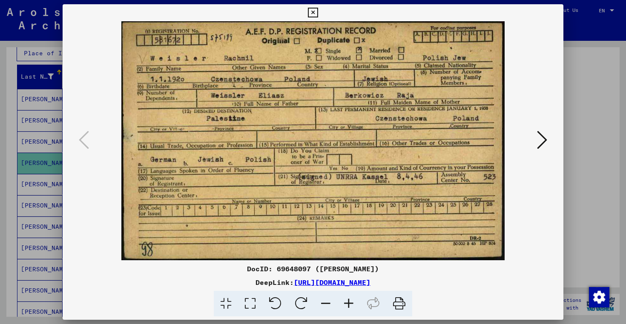
click at [543, 140] on icon at bounding box center [542, 140] width 10 height 20
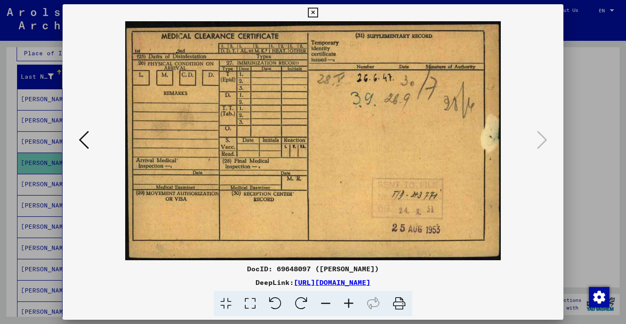
click at [583, 125] on div at bounding box center [313, 162] width 626 height 324
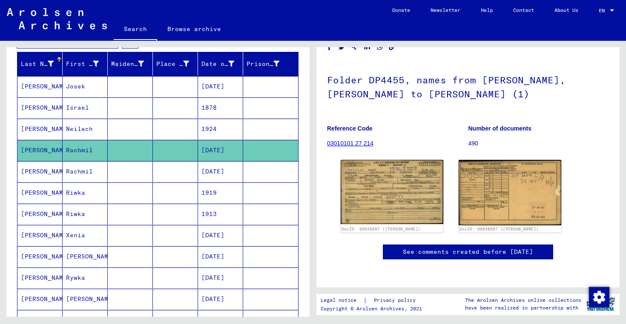
scroll to position [139, 0]
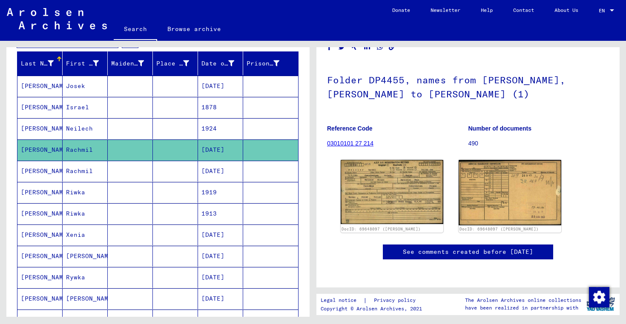
click at [75, 169] on mat-cell "Rachmil" at bounding box center [85, 171] width 45 height 21
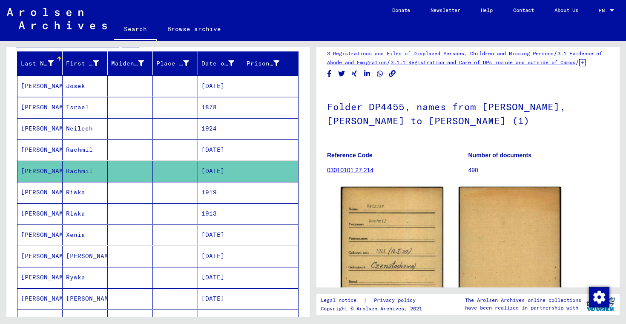
scroll to position [21, 0]
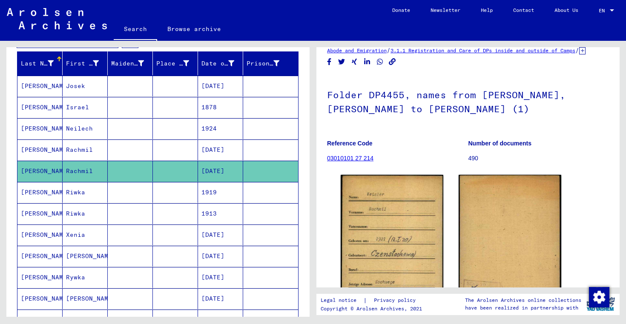
click at [74, 192] on mat-cell "Riwka" at bounding box center [85, 192] width 45 height 21
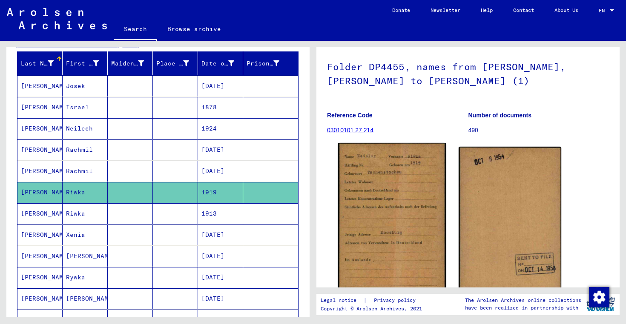
scroll to position [49, 0]
click at [378, 194] on img at bounding box center [392, 219] width 108 height 152
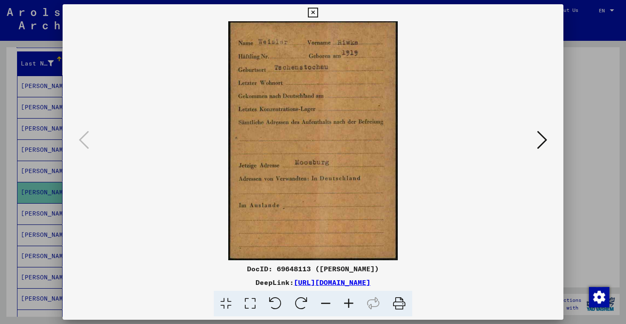
click at [543, 143] on icon at bounding box center [542, 140] width 10 height 20
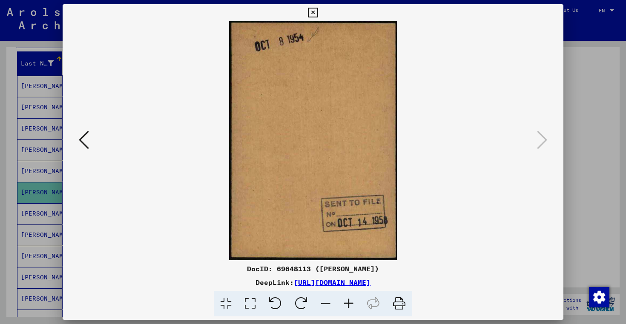
click at [602, 126] on div at bounding box center [313, 162] width 626 height 324
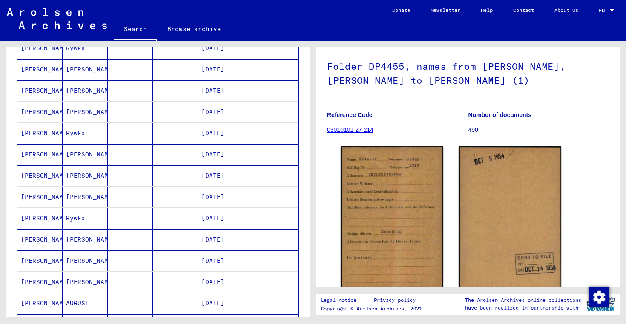
scroll to position [373, 0]
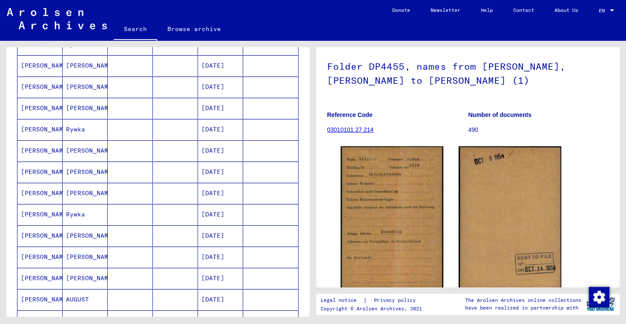
click at [86, 236] on mat-cell "[PERSON_NAME]" at bounding box center [85, 236] width 45 height 21
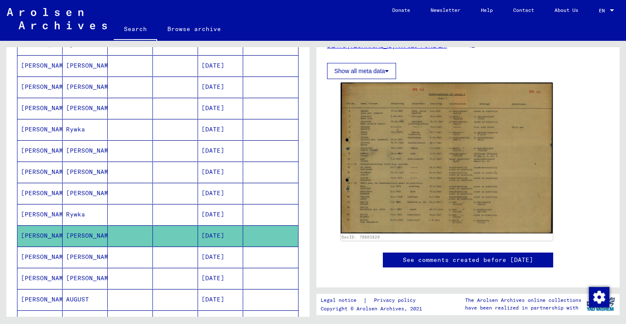
scroll to position [138, 0]
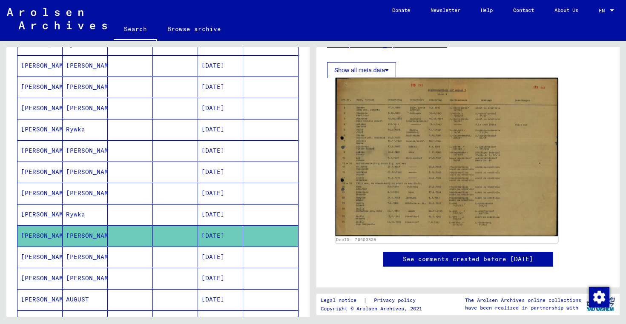
click at [387, 137] on img at bounding box center [446, 157] width 223 height 159
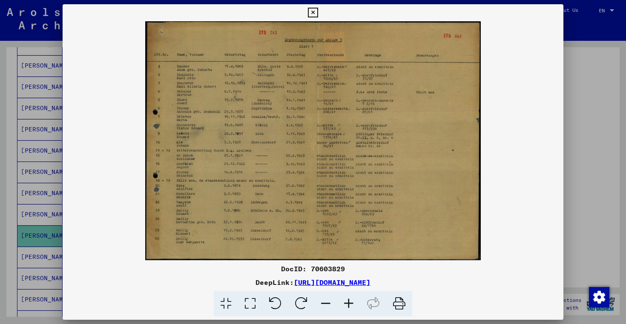
click at [348, 304] on icon at bounding box center [348, 304] width 23 height 26
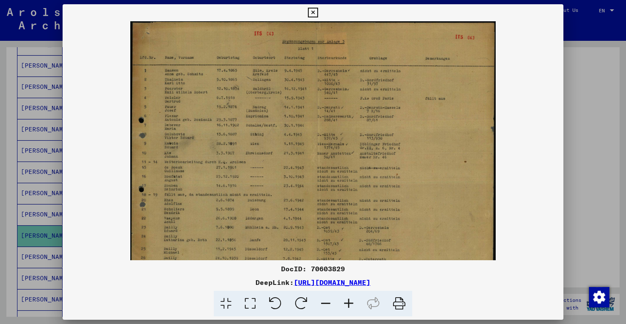
click at [348, 304] on icon at bounding box center [348, 304] width 23 height 26
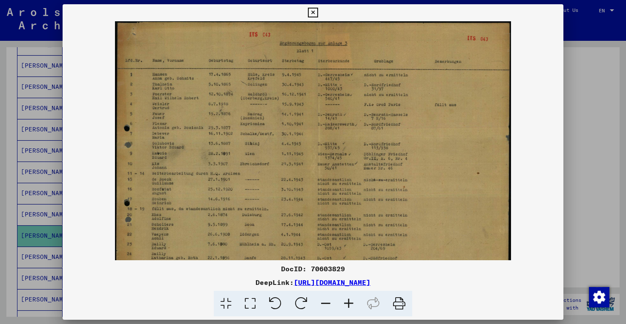
click at [348, 304] on icon at bounding box center [348, 304] width 23 height 26
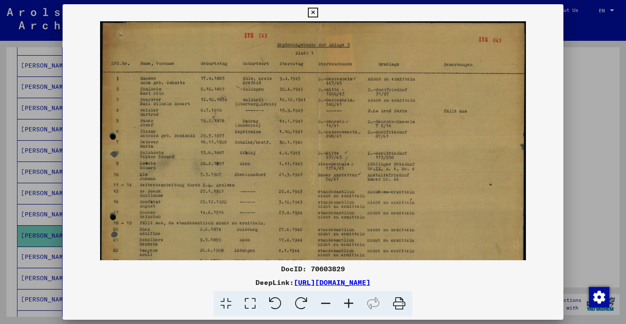
click at [348, 304] on icon at bounding box center [348, 304] width 23 height 26
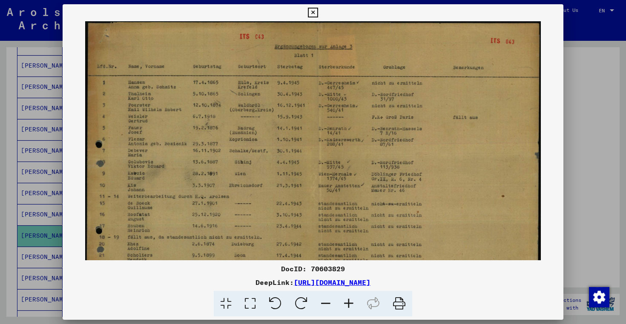
click at [348, 304] on icon at bounding box center [348, 304] width 23 height 26
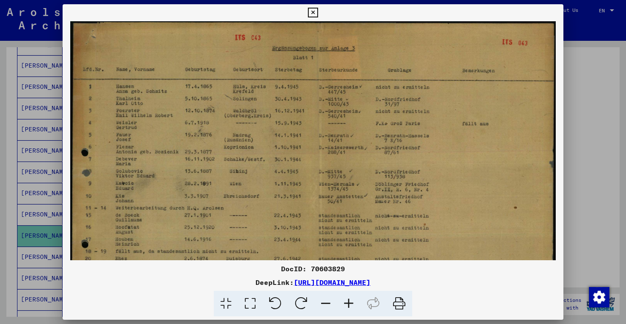
click at [348, 304] on icon at bounding box center [348, 304] width 23 height 26
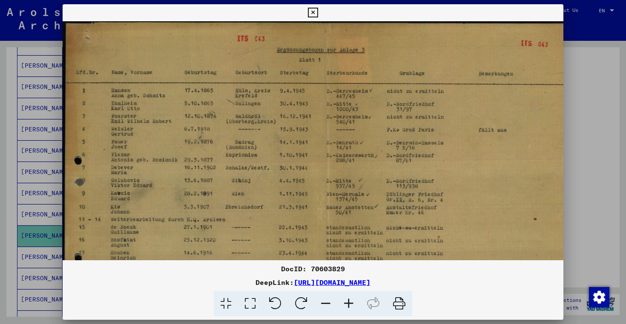
click at [348, 304] on icon at bounding box center [348, 304] width 23 height 26
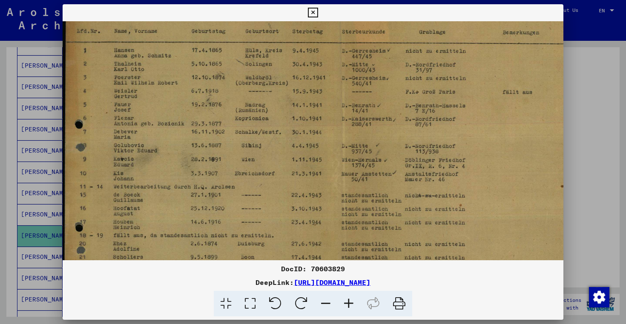
scroll to position [43, 0]
drag, startPoint x: 304, startPoint y: 216, endPoint x: 311, endPoint y: 173, distance: 43.5
click at [311, 173] on img at bounding box center [335, 172] width 545 height 388
click at [310, 12] on icon at bounding box center [313, 13] width 10 height 10
